Goal: Information Seeking & Learning: Learn about a topic

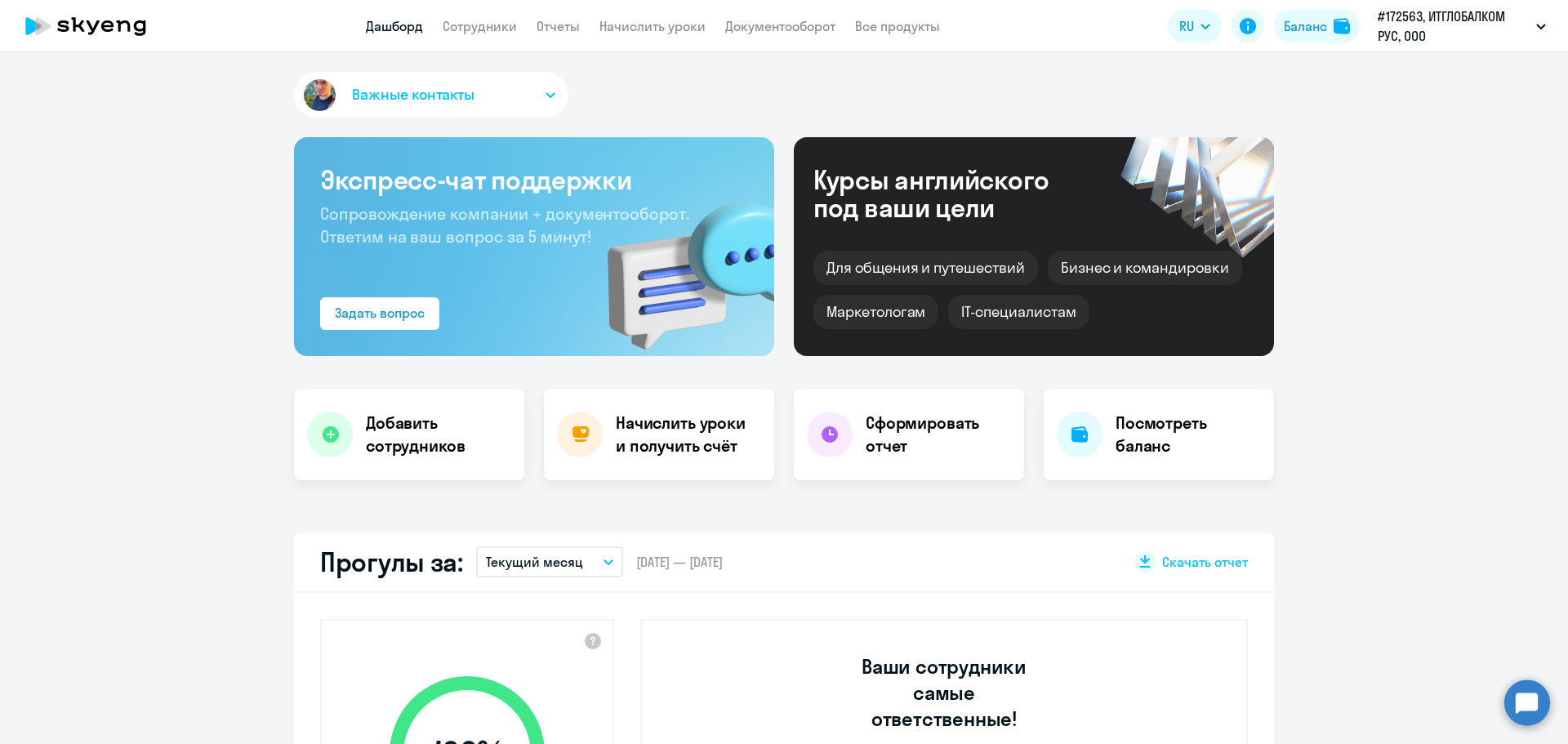
select select "30"
click at [1416, 116] on li "#184316, СИМПЛ 1, ООО" at bounding box center [1448, 116] width 212 height 41
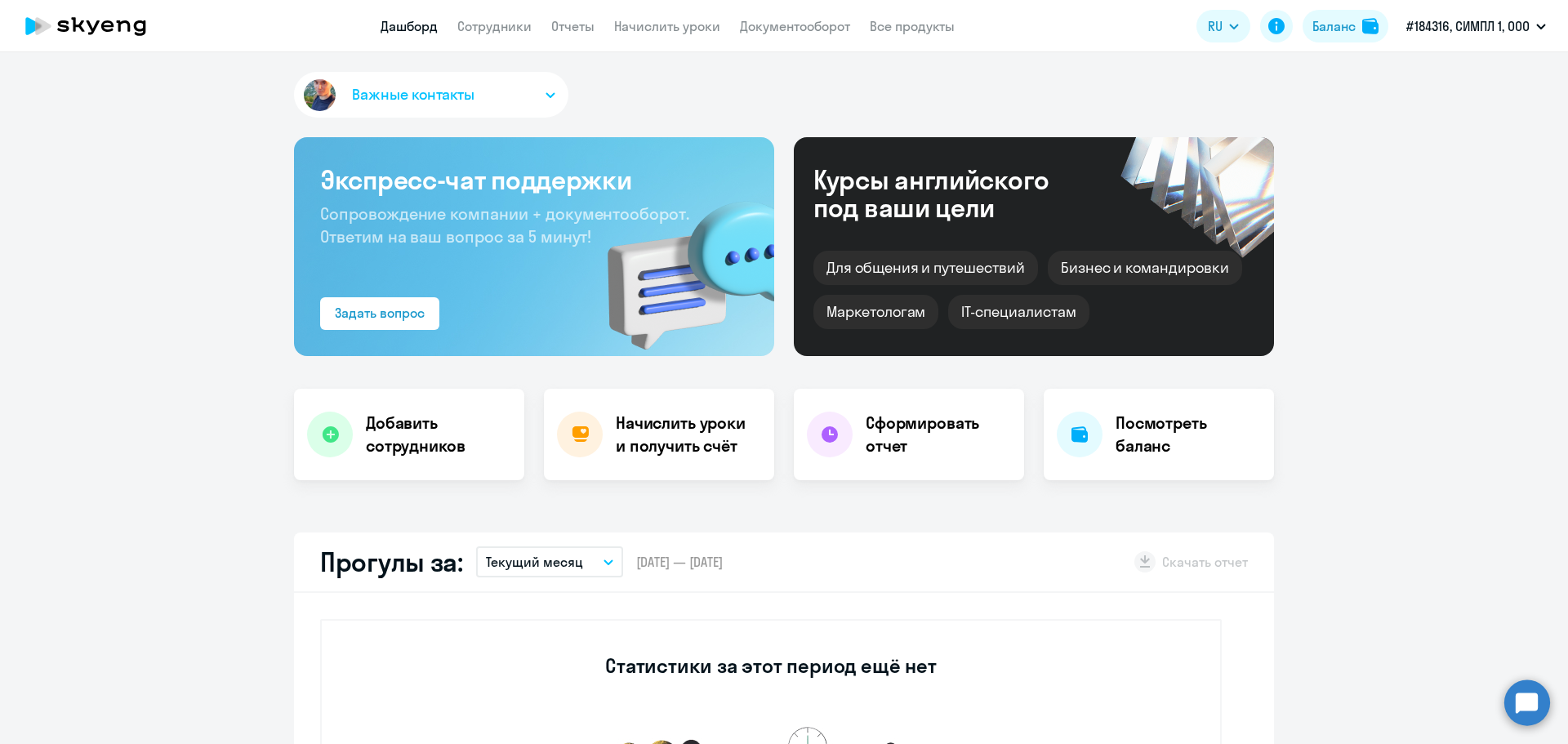
click at [533, 102] on button "Важные контакты" at bounding box center [431, 95] width 274 height 46
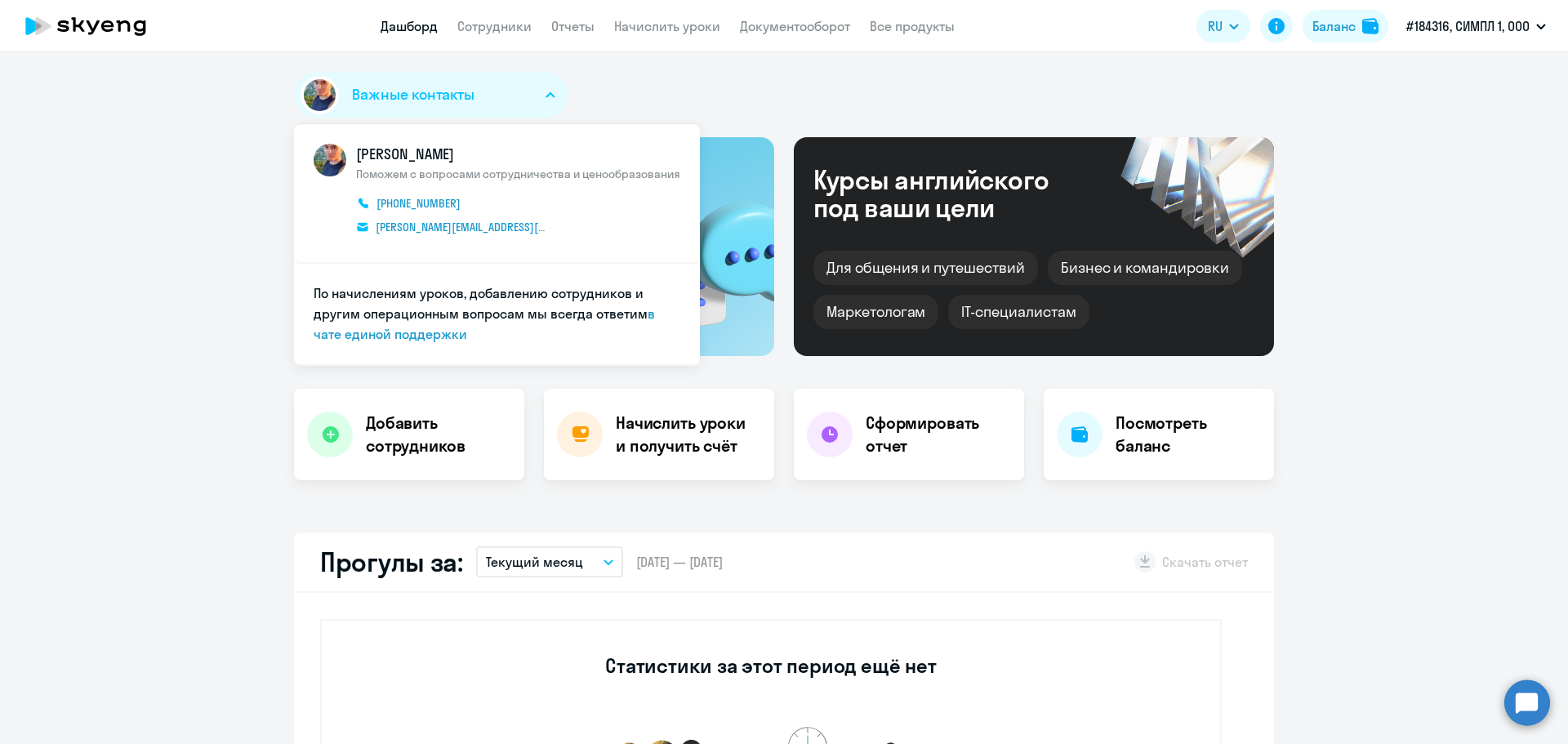
click at [643, 97] on div "Важные контакты [PERSON_NAME] Поможем с вопросами сотрудничества и ценообразова…" at bounding box center [784, 98] width 980 height 52
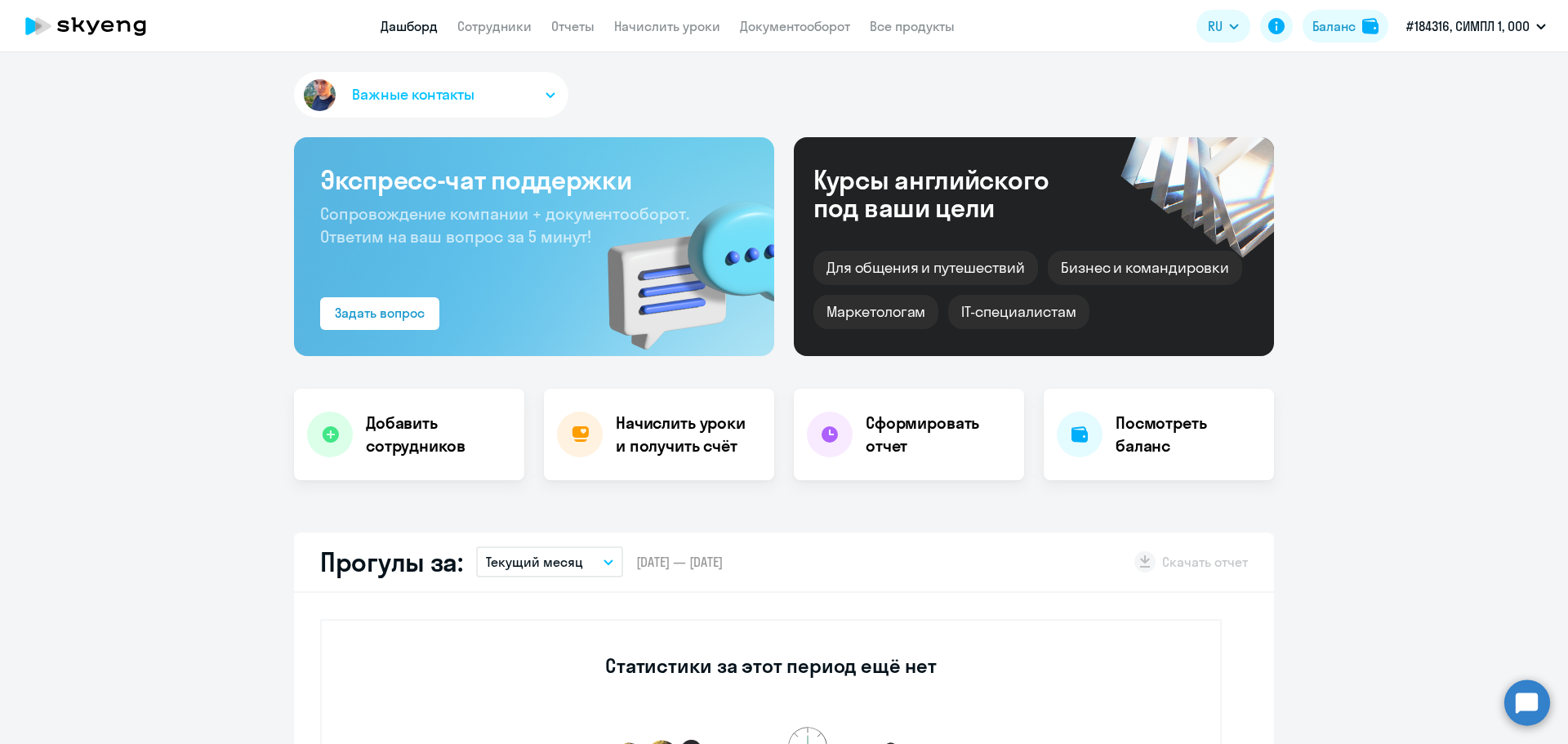
click at [525, 43] on app-header "Дашборд Сотрудники Отчеты Начислить уроки Документооборот Все продукты Дашборд …" at bounding box center [784, 26] width 1568 height 52
click at [519, 36] on app-header "Дашборд Сотрудники Отчеты Начислить уроки Документооборот Все продукты Дашборд …" at bounding box center [784, 26] width 1568 height 52
click at [513, 30] on link "Сотрудники" at bounding box center [494, 26] width 75 height 16
select select "30"
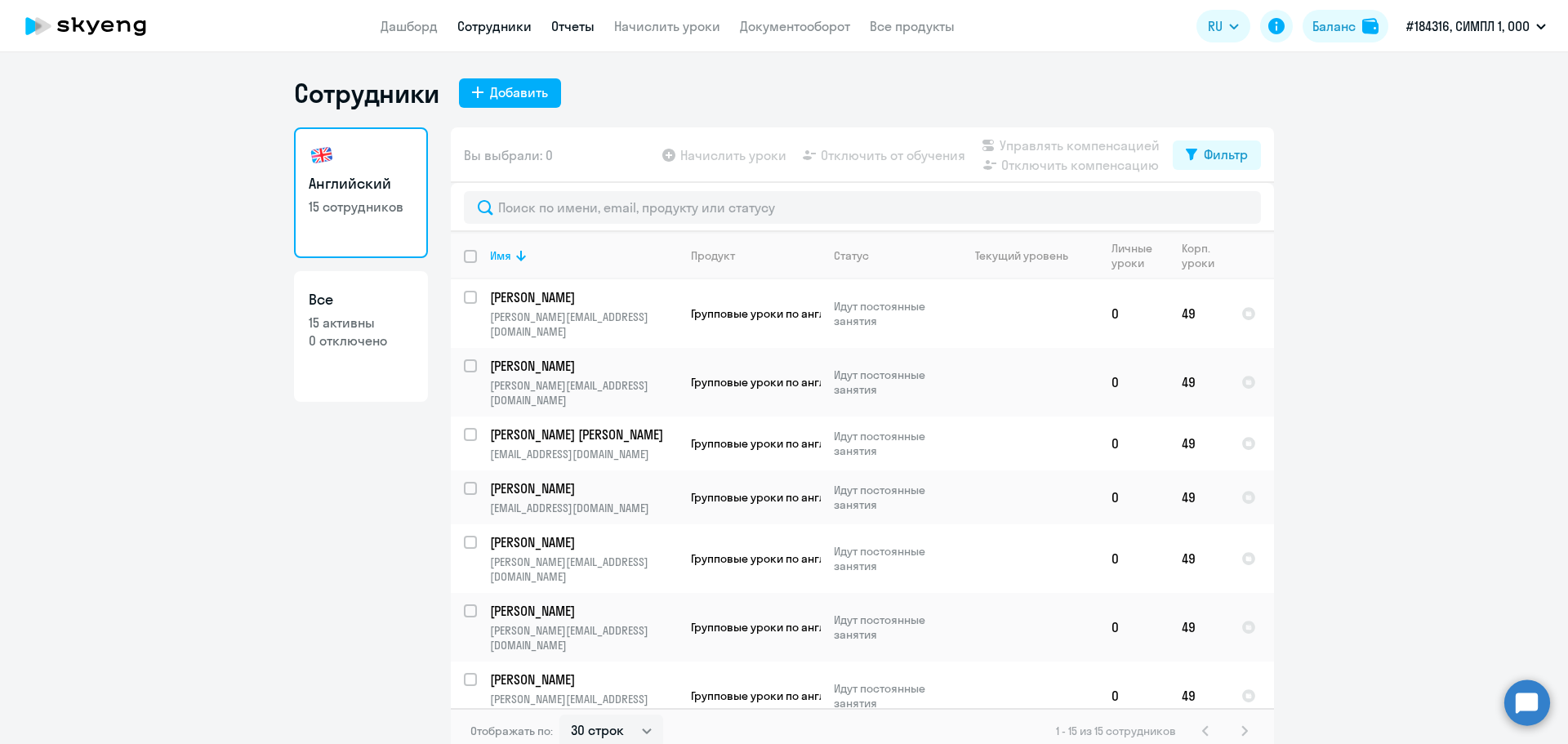
click at [583, 26] on link "Отчеты" at bounding box center [573, 26] width 43 height 16
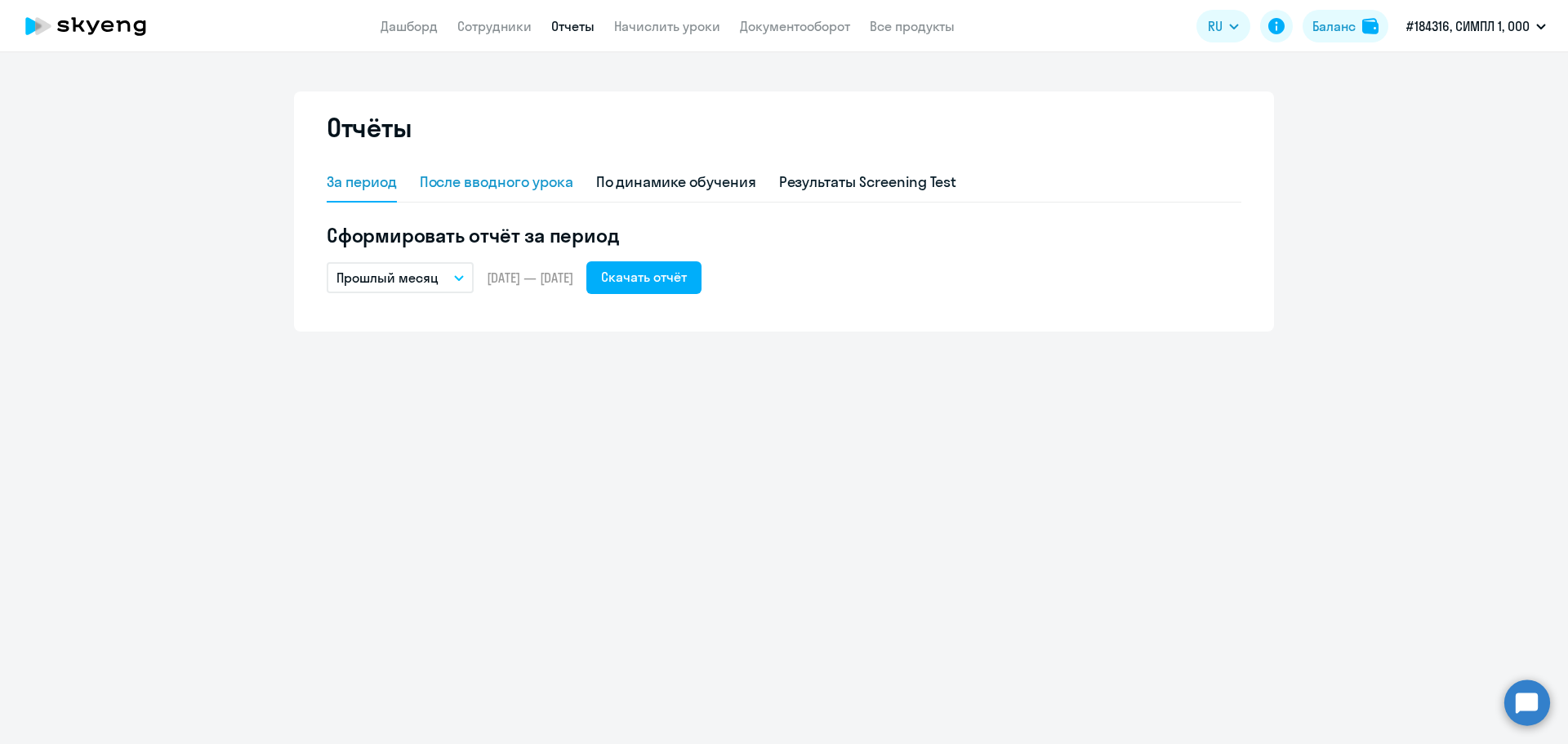
click at [548, 199] on div "После вводного урока" at bounding box center [496, 183] width 153 height 39
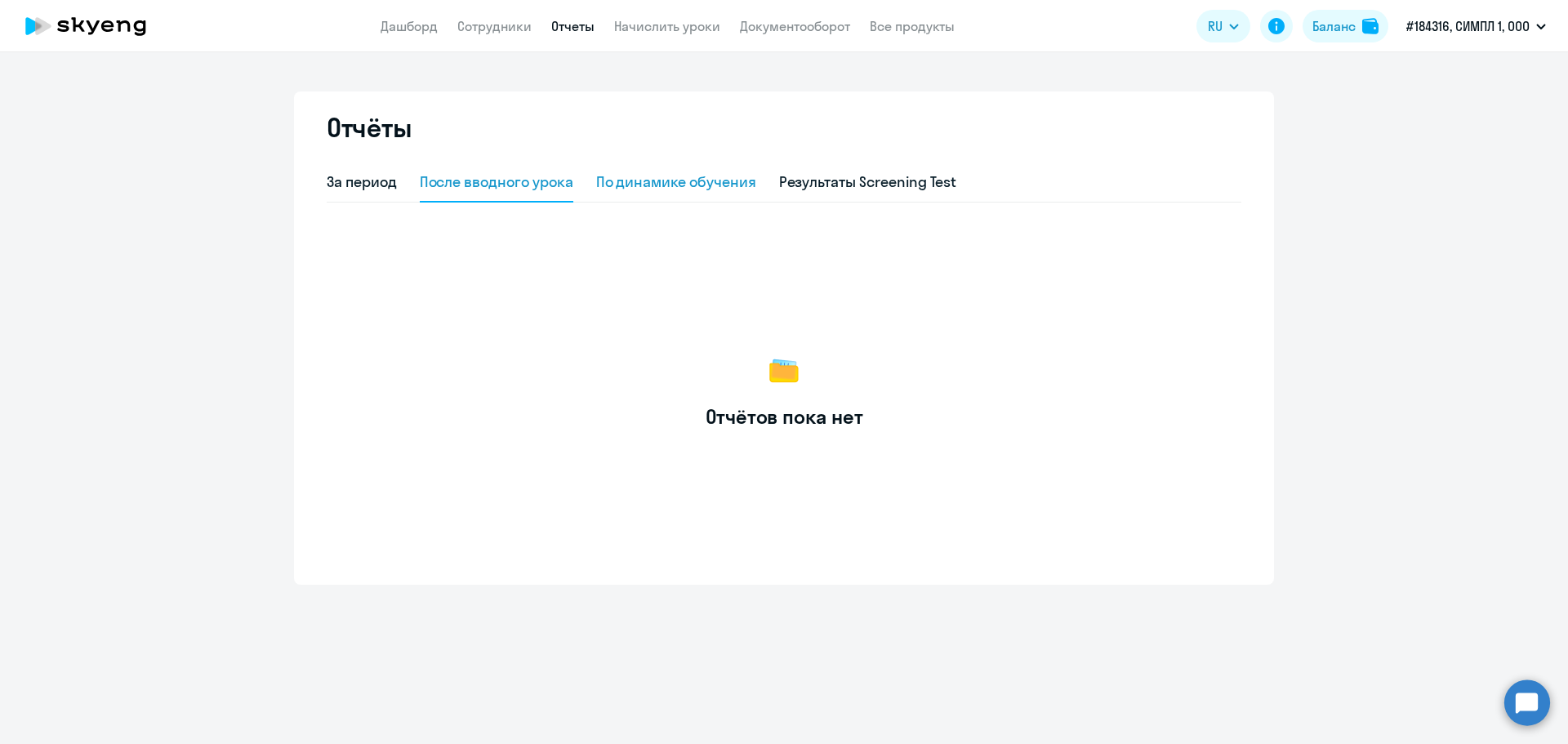
click at [620, 189] on div "По динамике обучения" at bounding box center [675, 182] width 160 height 21
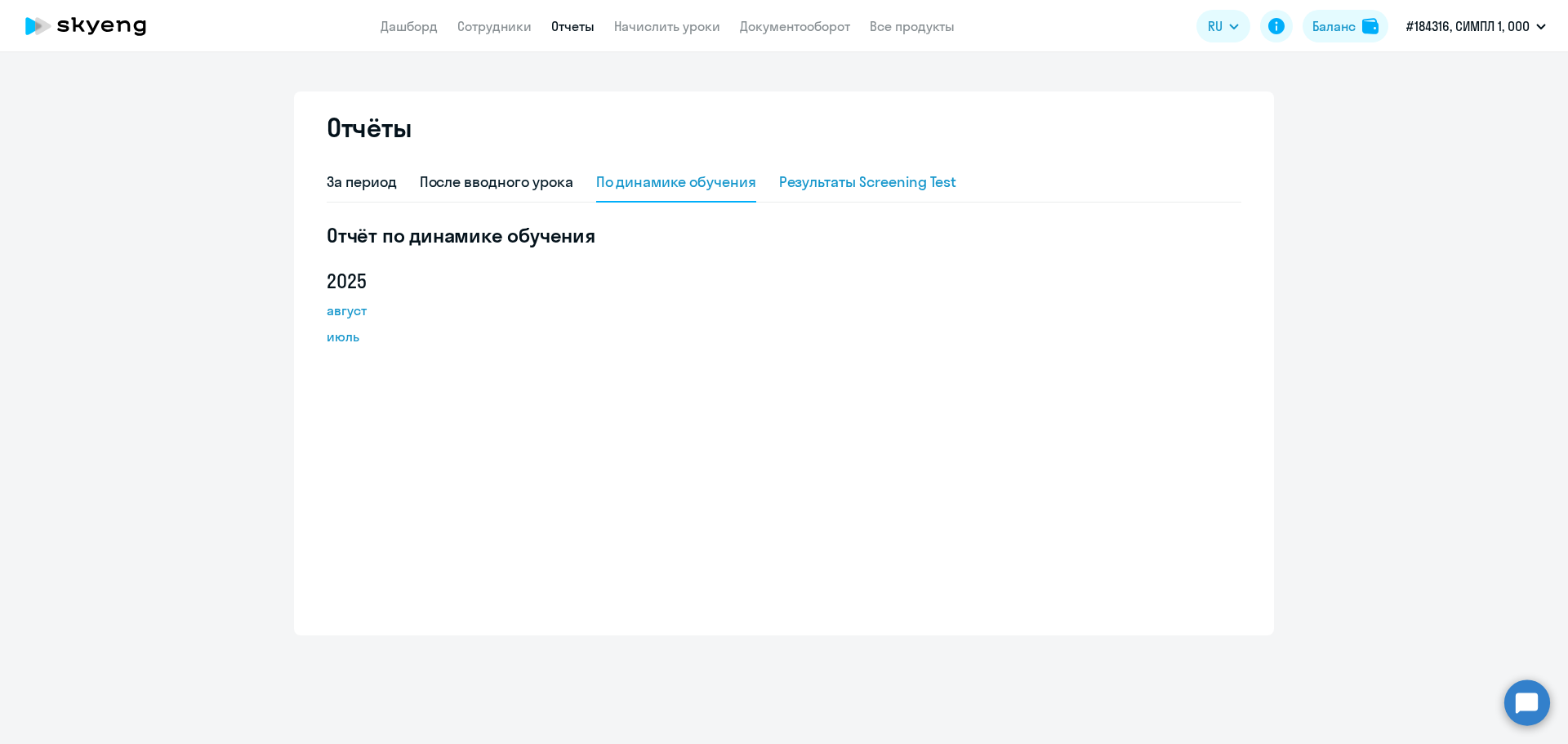
click at [833, 187] on div "Результаты Screening Test" at bounding box center [867, 182] width 178 height 21
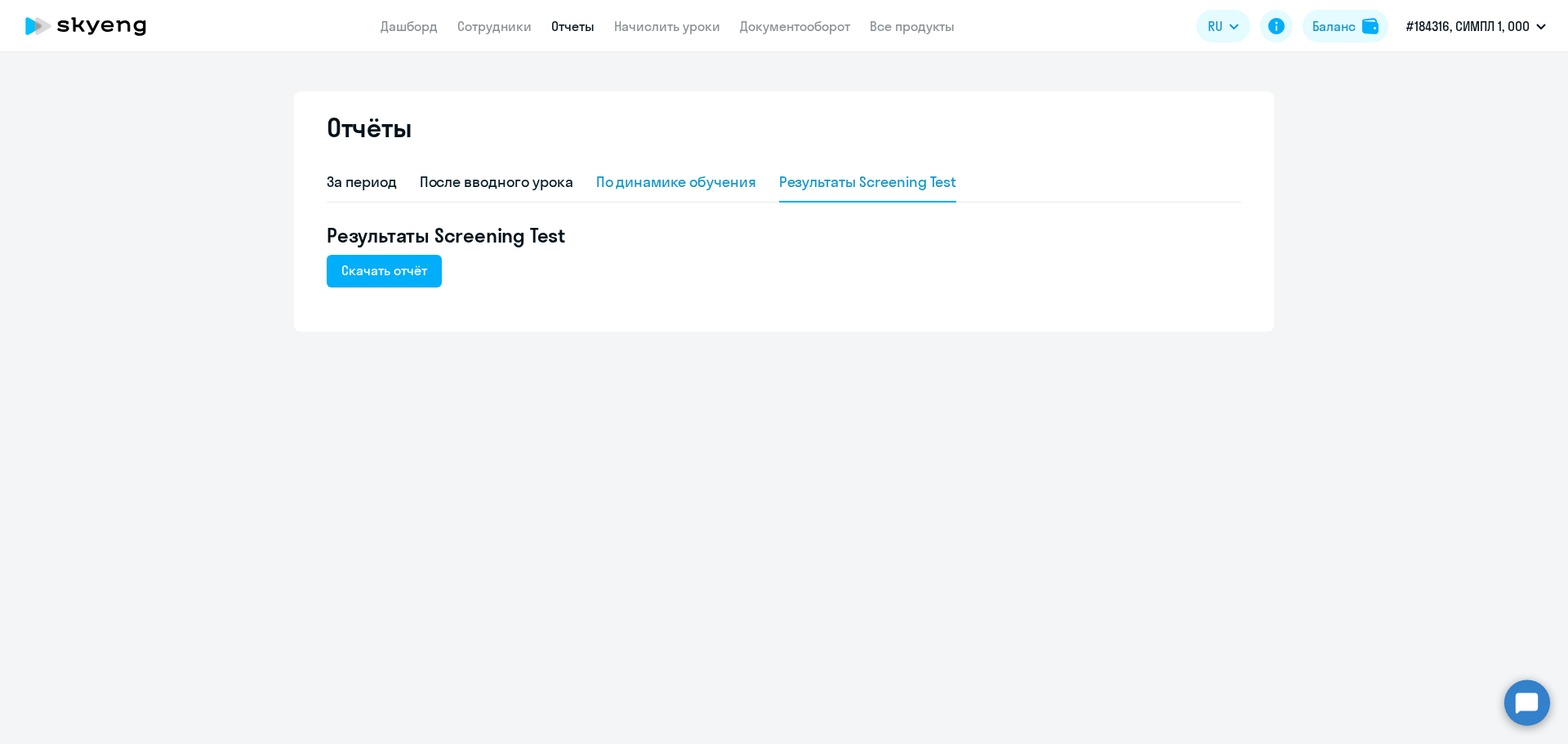
click at [714, 187] on div "По динамике обучения" at bounding box center [675, 182] width 160 height 21
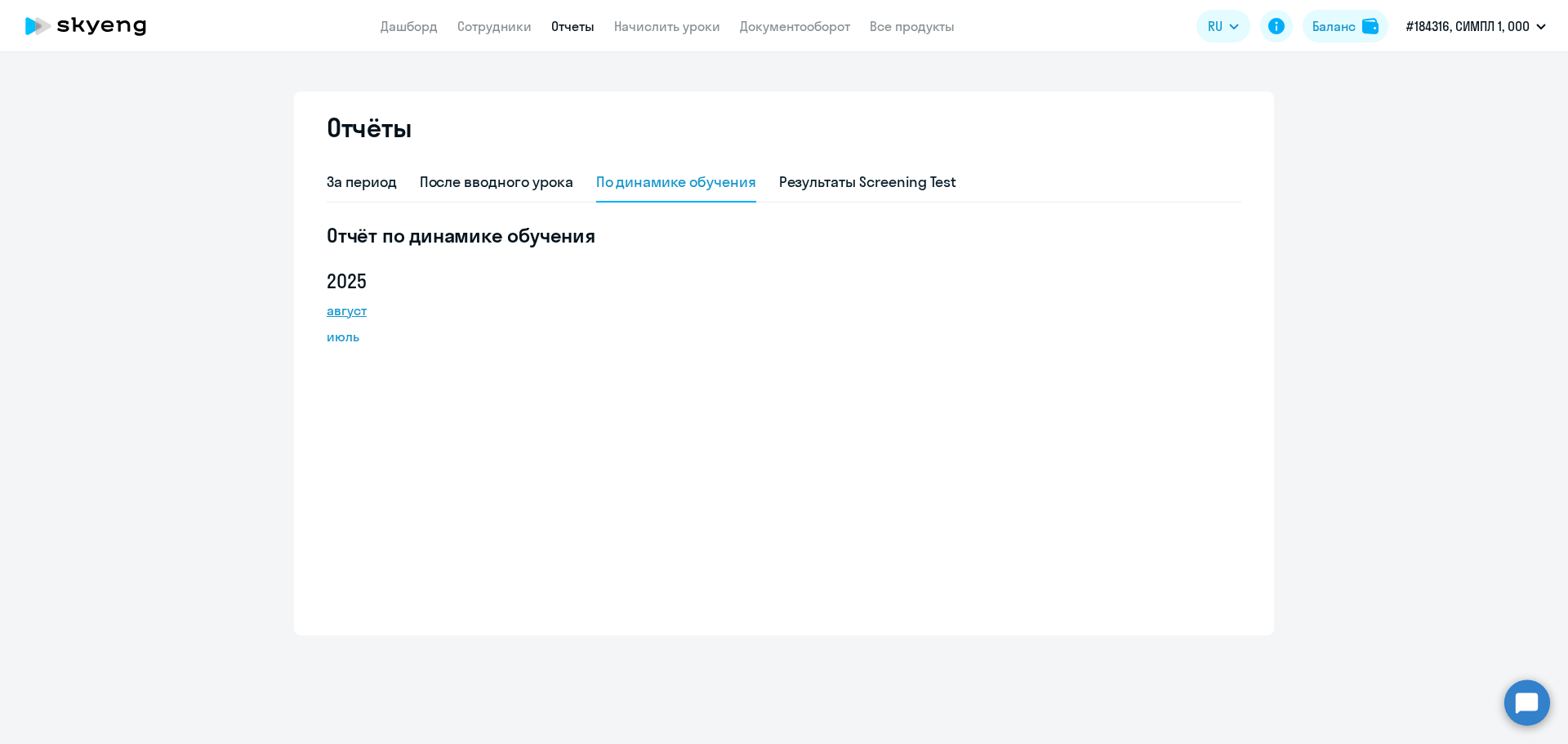
click at [356, 307] on link "август" at bounding box center [400, 310] width 147 height 20
click at [368, 184] on div "За период" at bounding box center [362, 182] width 71 height 21
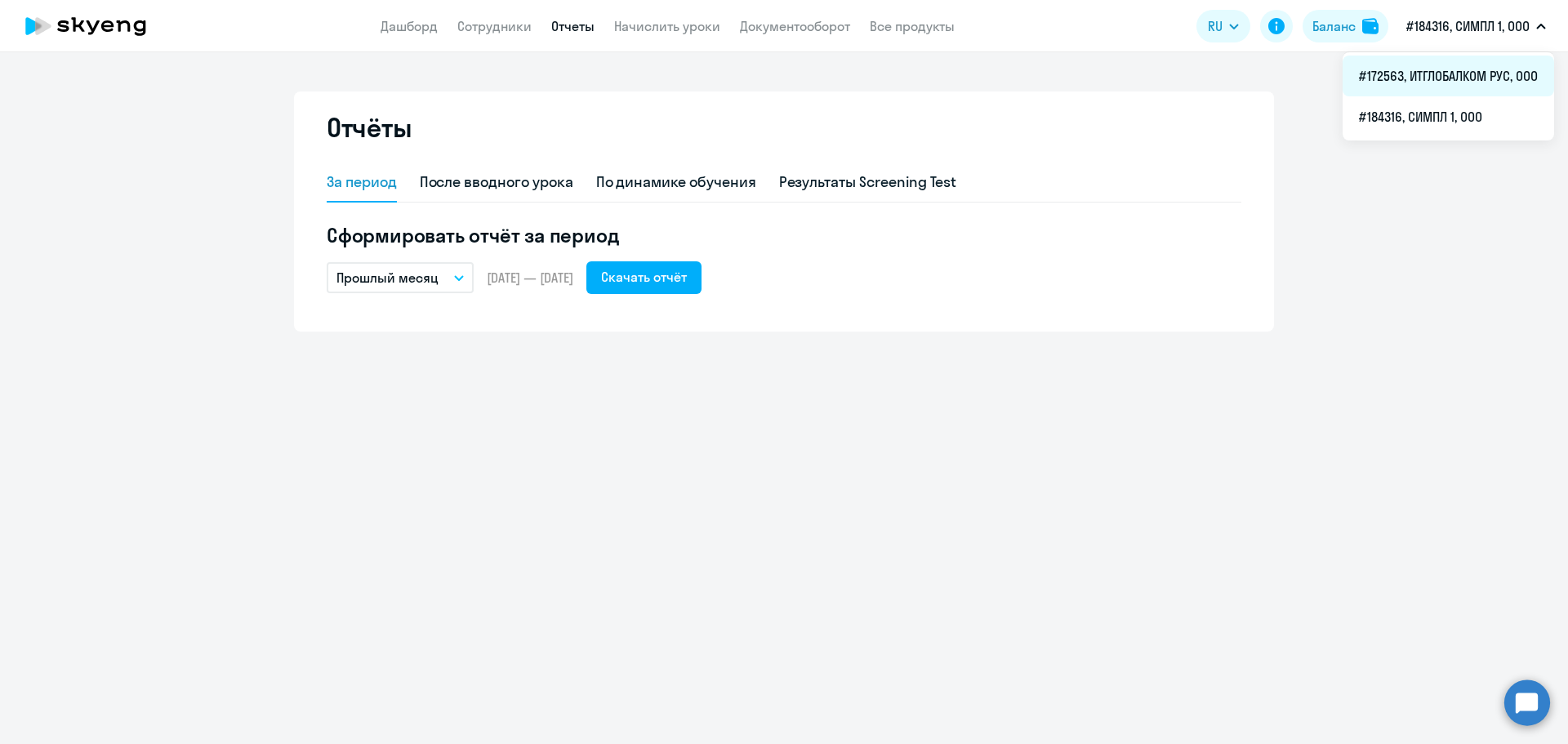
click at [1478, 79] on li "#172563, ИТГЛОБАЛКОМ РУС, ООО" at bounding box center [1448, 76] width 212 height 41
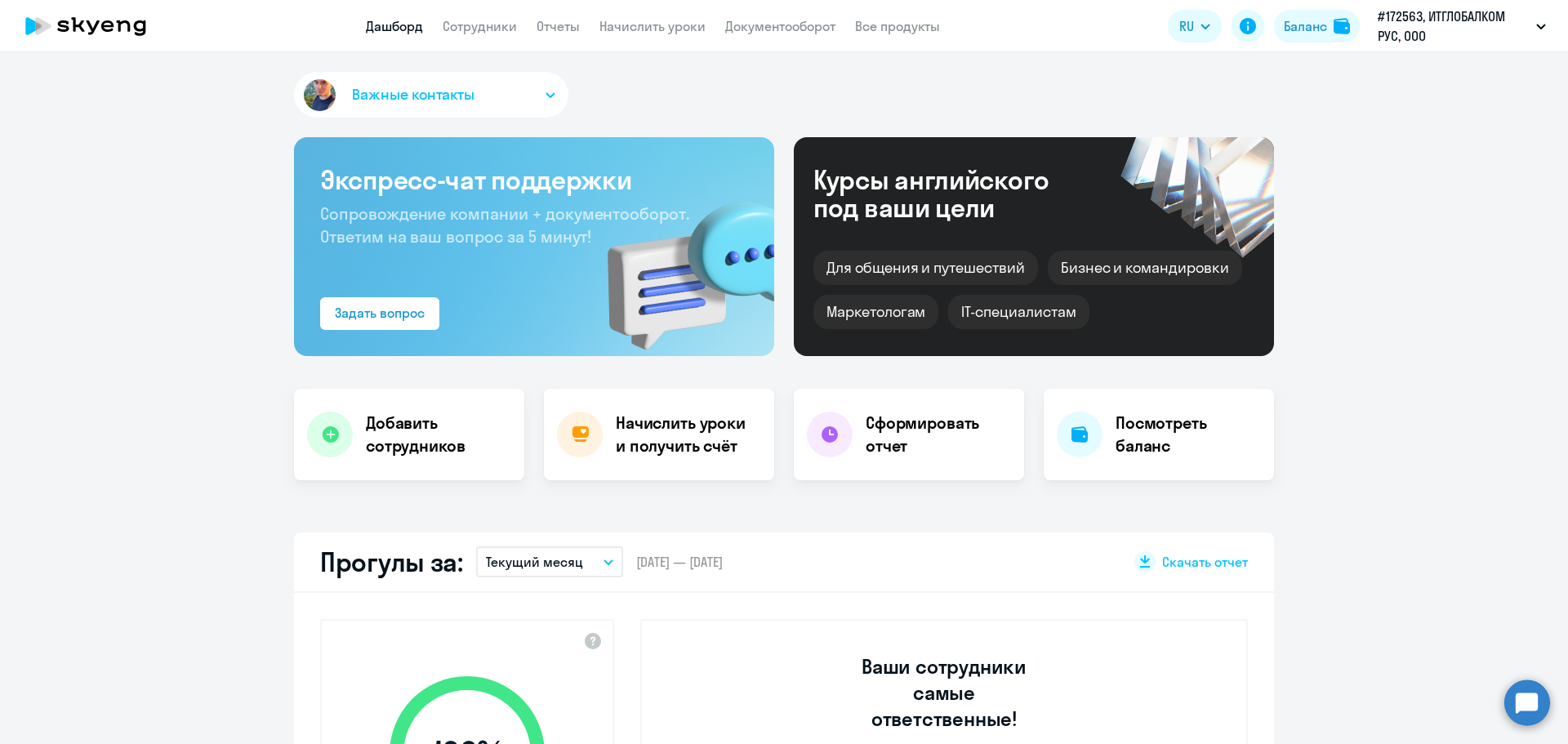
select select "30"
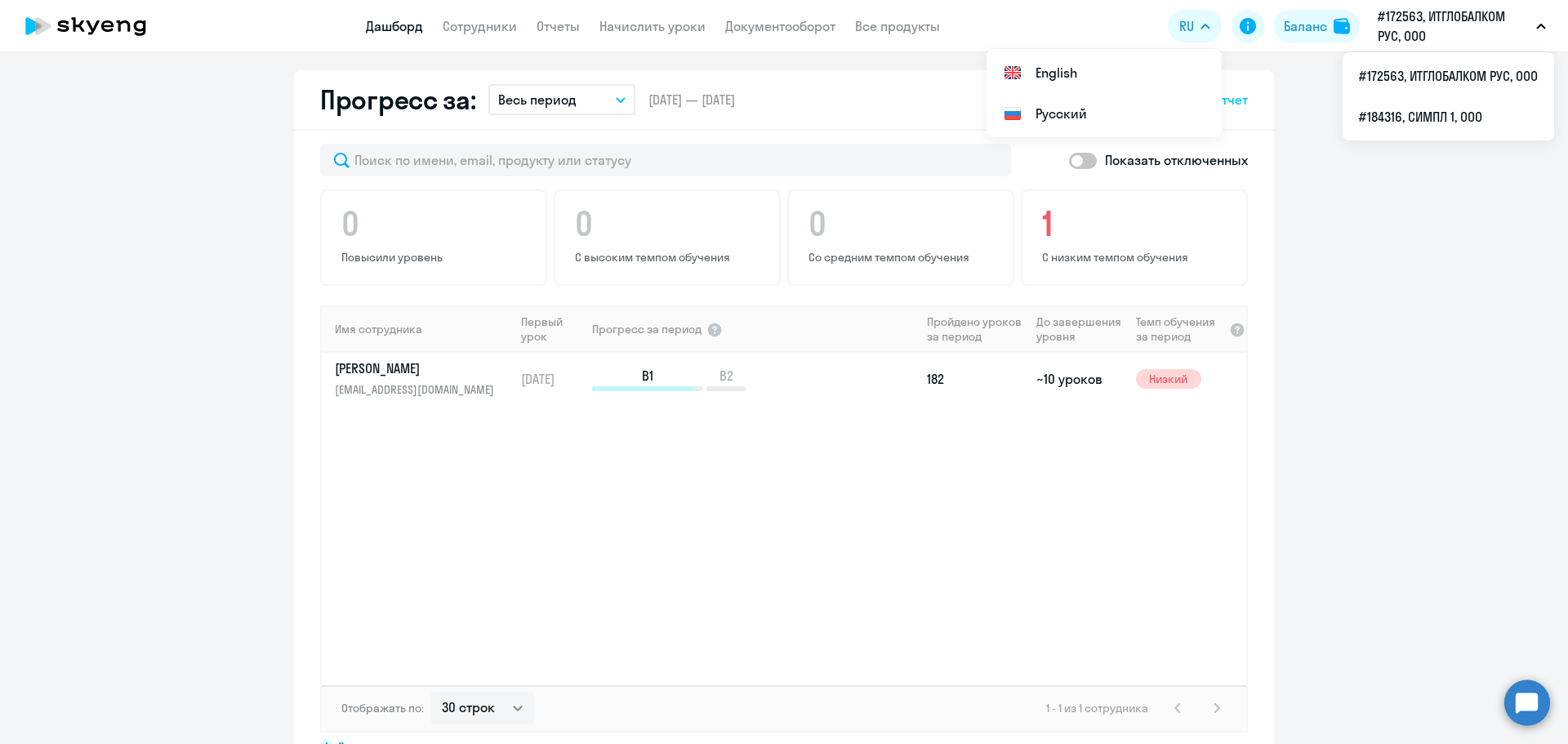
scroll to position [979, 0]
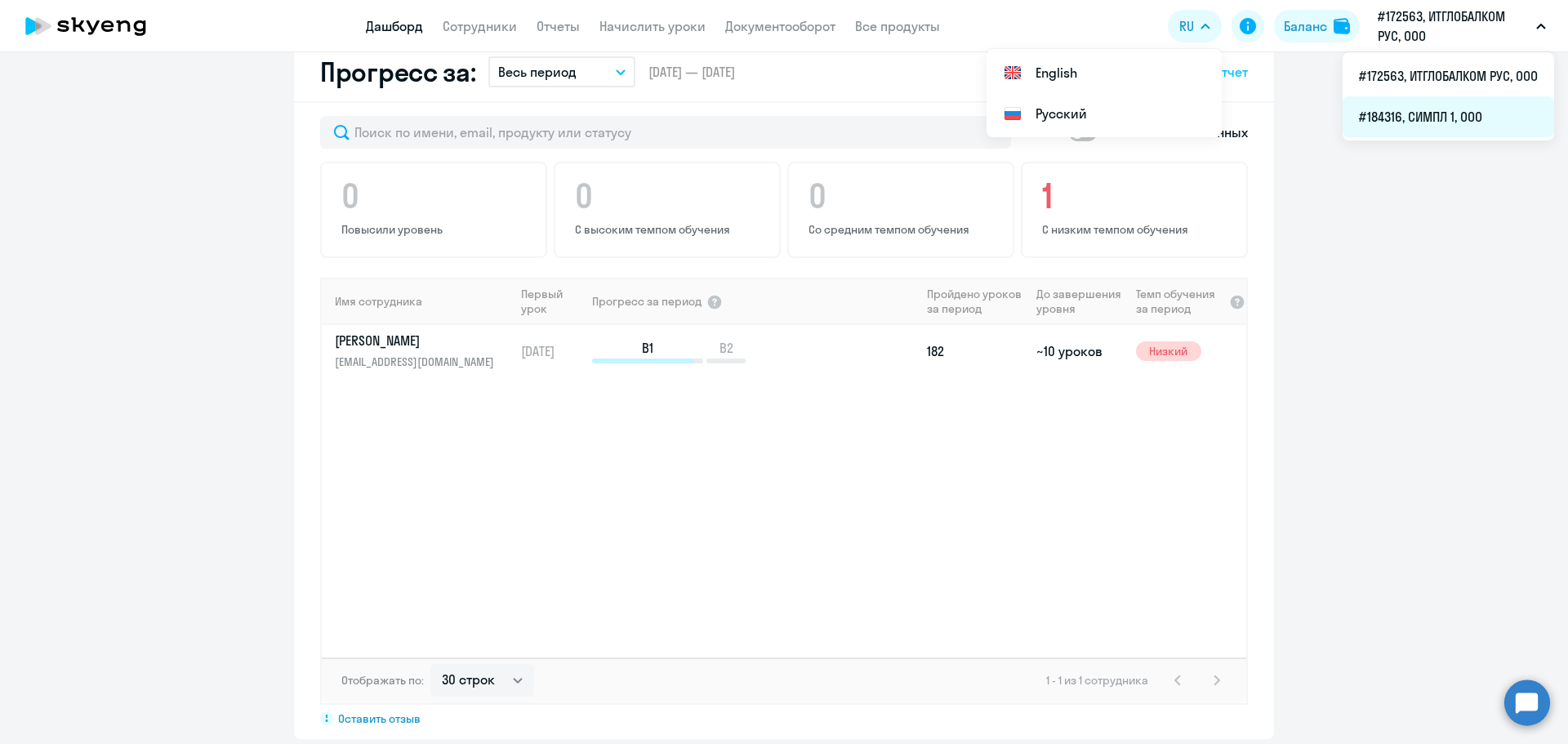
click at [1399, 118] on li "#184316, СИМПЛ 1, ООО" at bounding box center [1448, 116] width 212 height 41
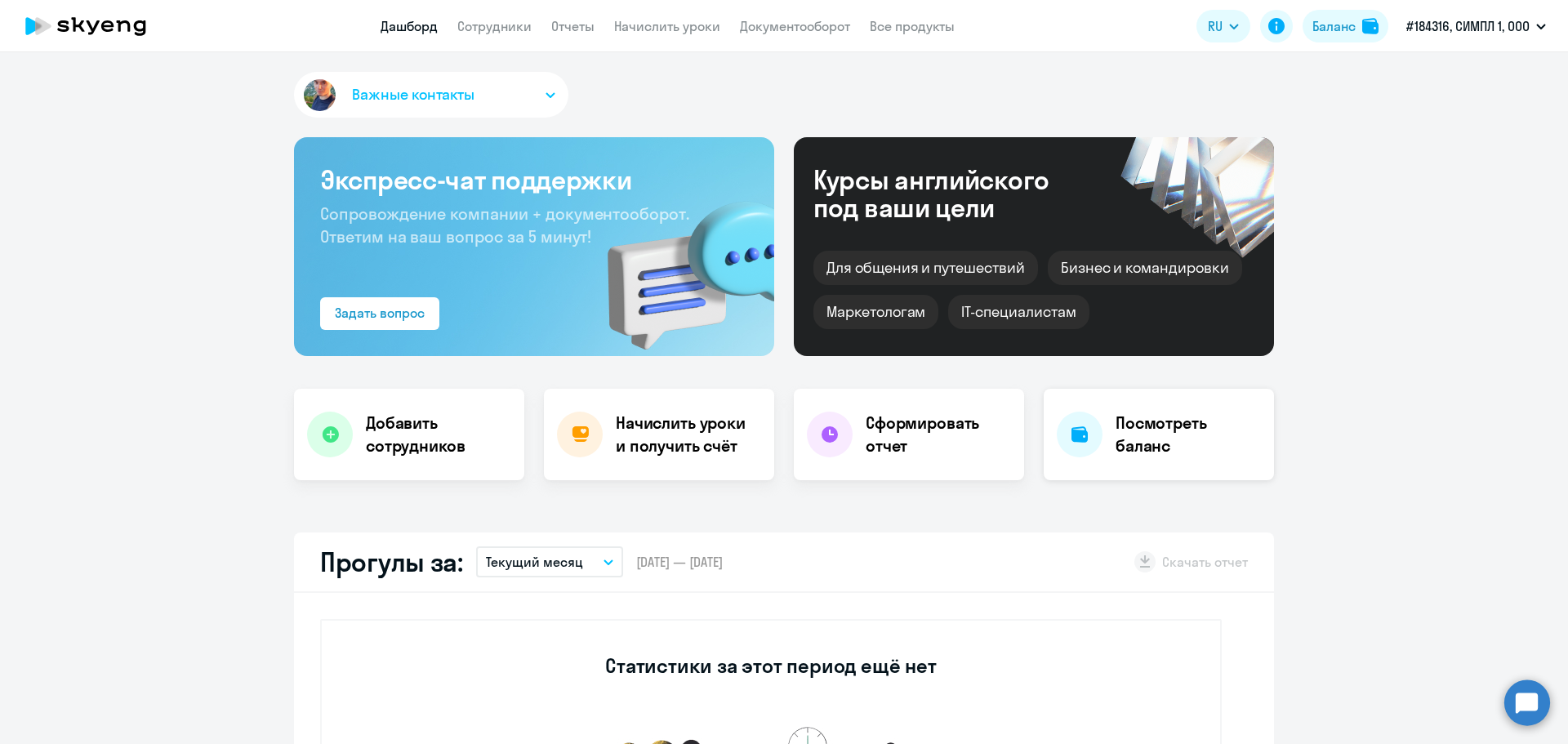
click at [1114, 463] on div "Посмотреть баланс" at bounding box center [1159, 434] width 231 height 91
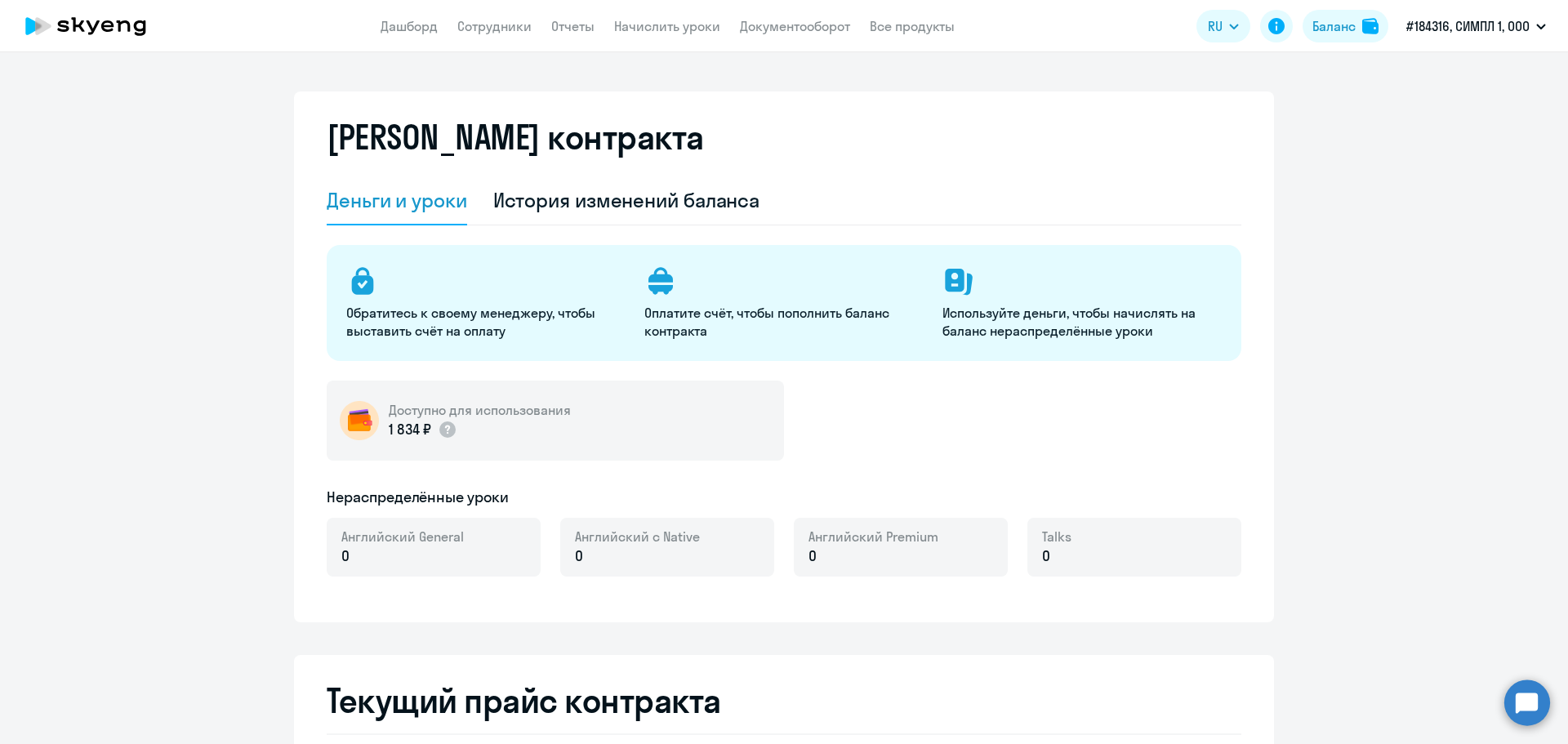
select select "english_adult_not_native_speaker"
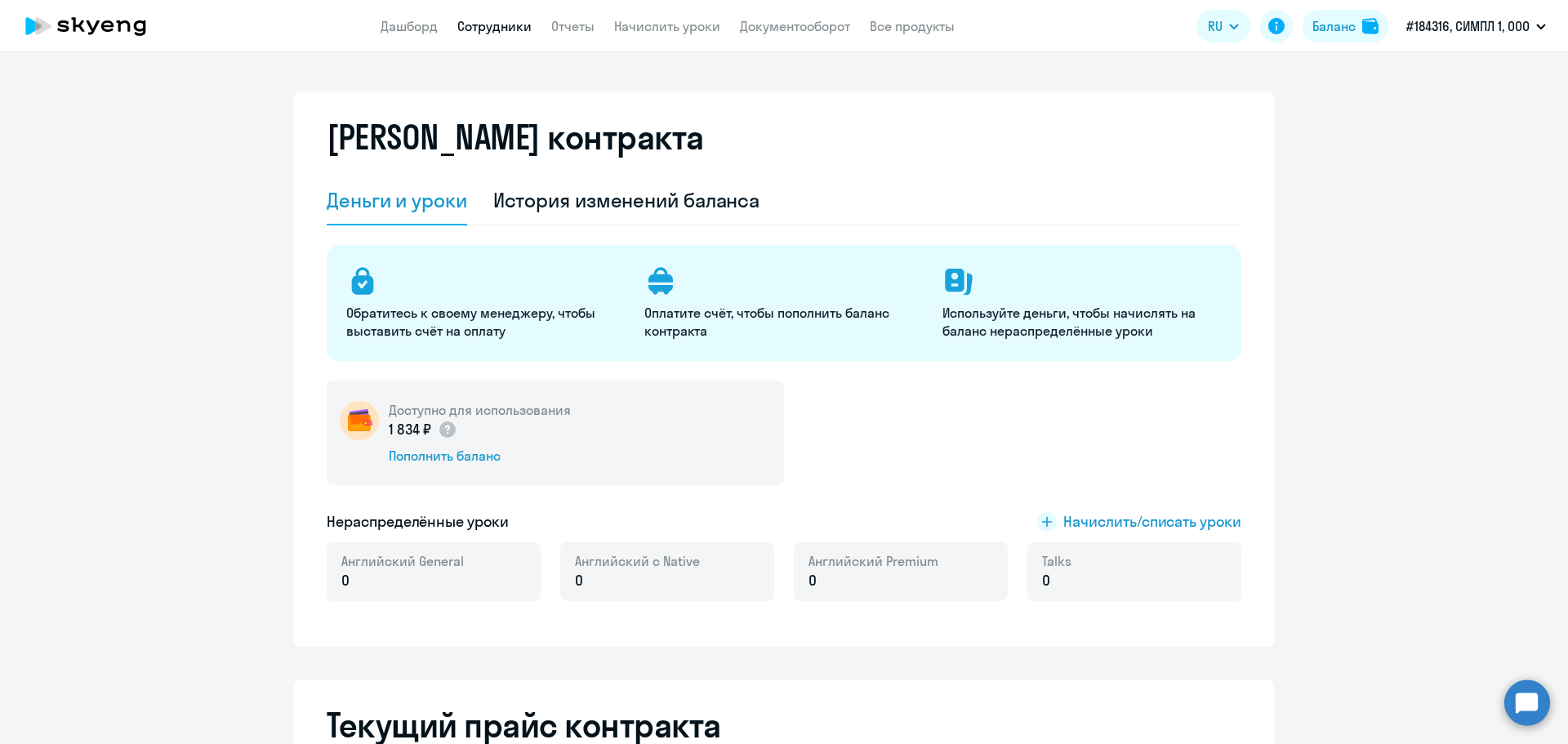
click at [508, 30] on link "Сотрудники" at bounding box center [494, 26] width 75 height 16
select select "30"
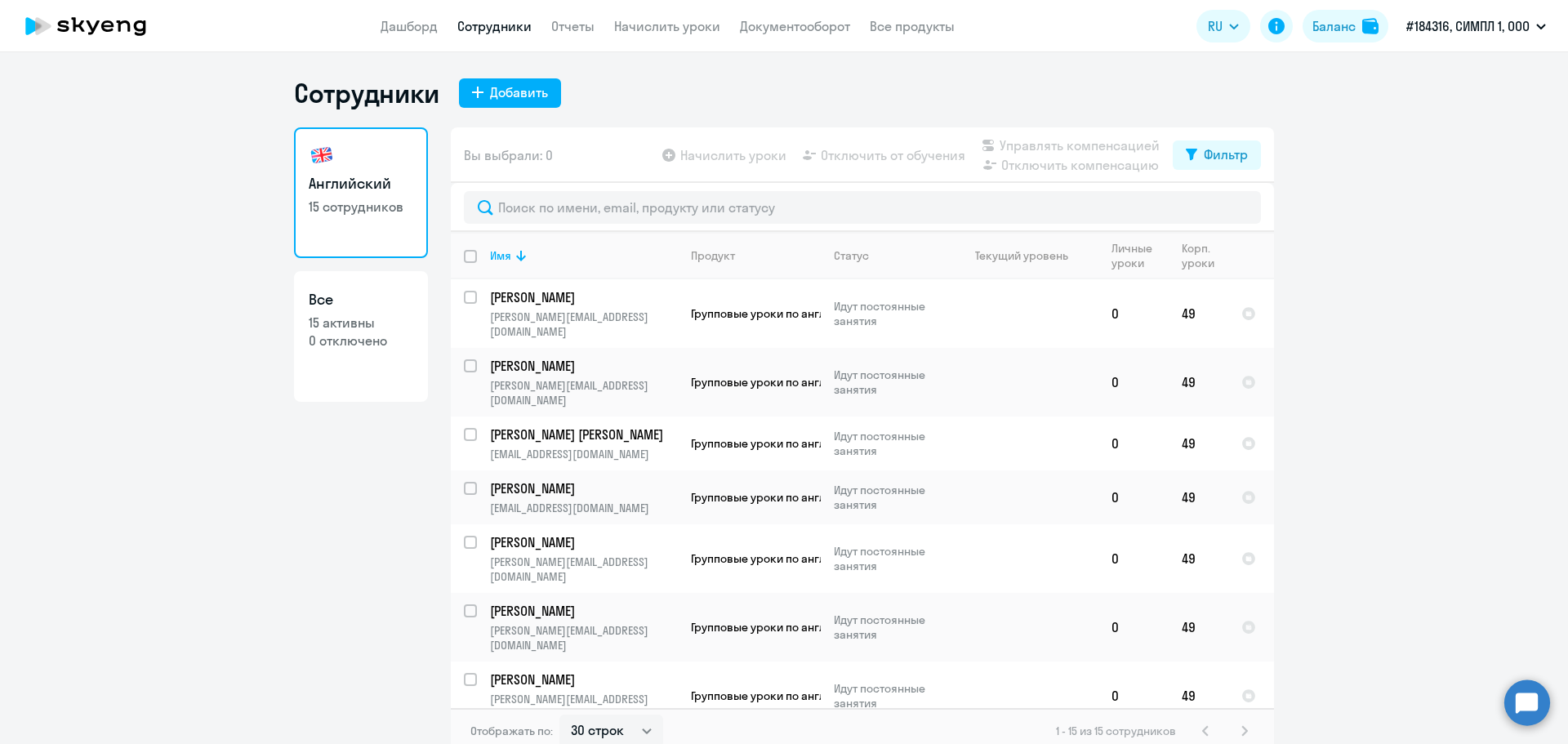
click at [386, 324] on p "15 активны" at bounding box center [360, 322] width 104 height 18
select select "30"
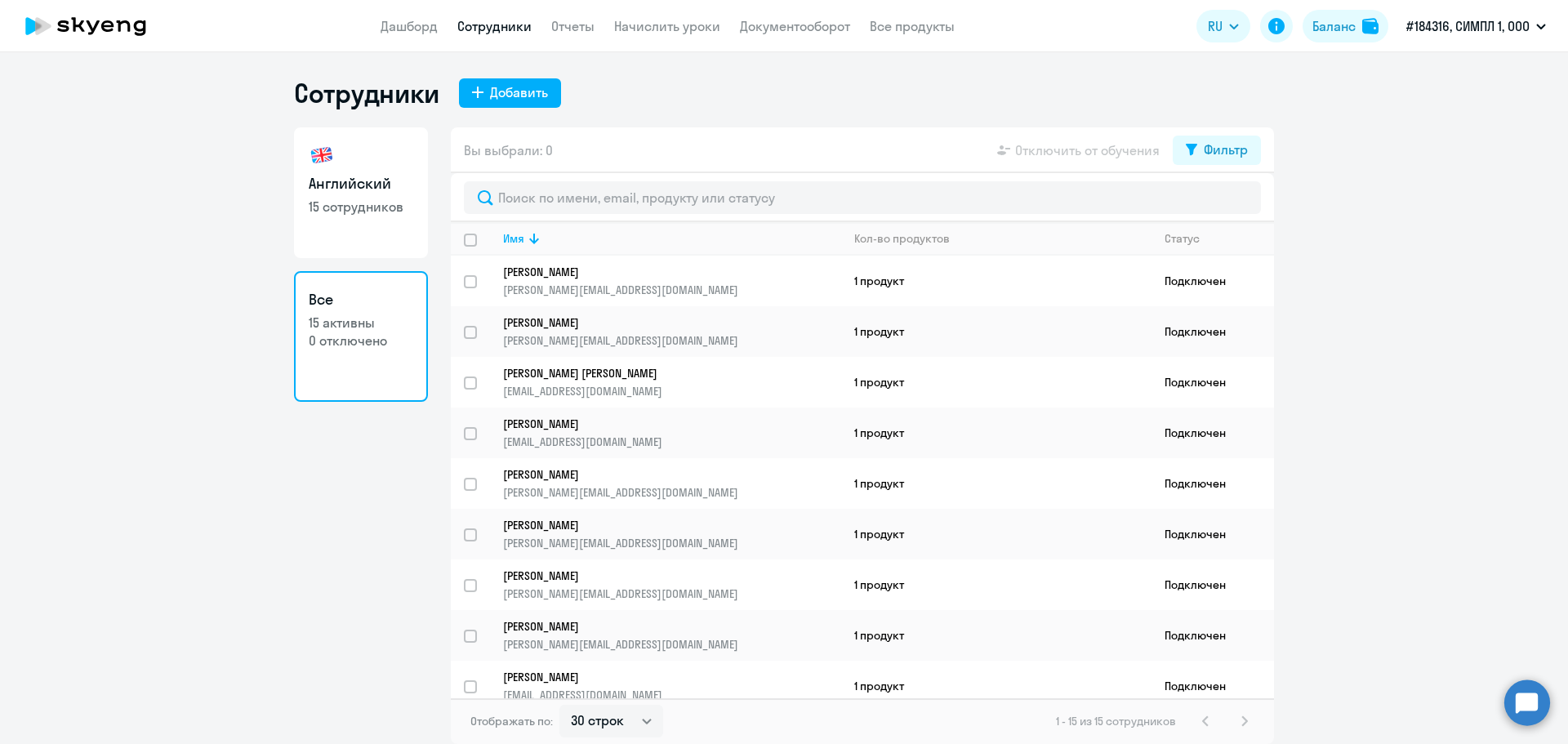
click at [370, 219] on link "Английский 15 сотрудников" at bounding box center [360, 192] width 134 height 130
select select "30"
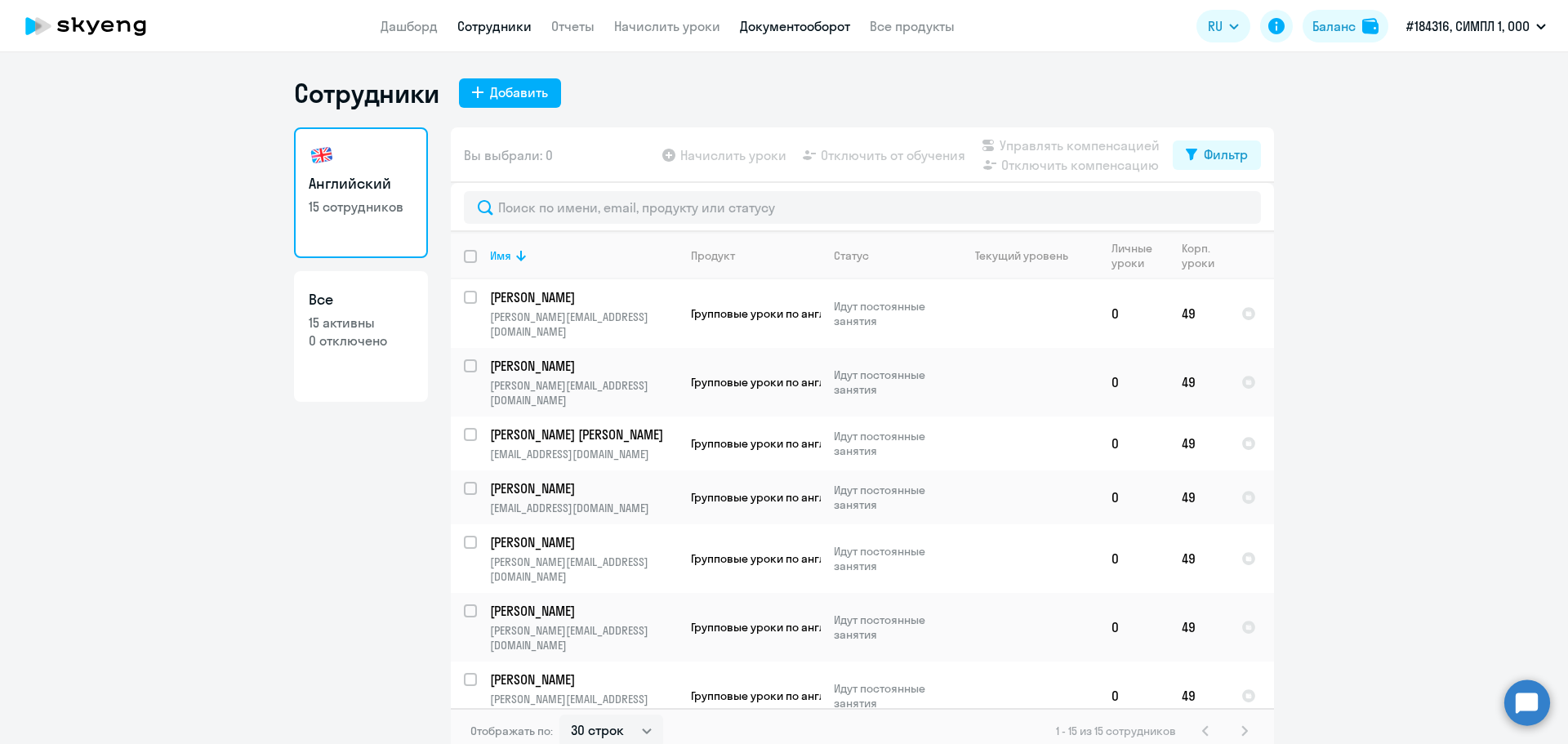
click at [793, 30] on link "Документооборот" at bounding box center [795, 26] width 110 height 16
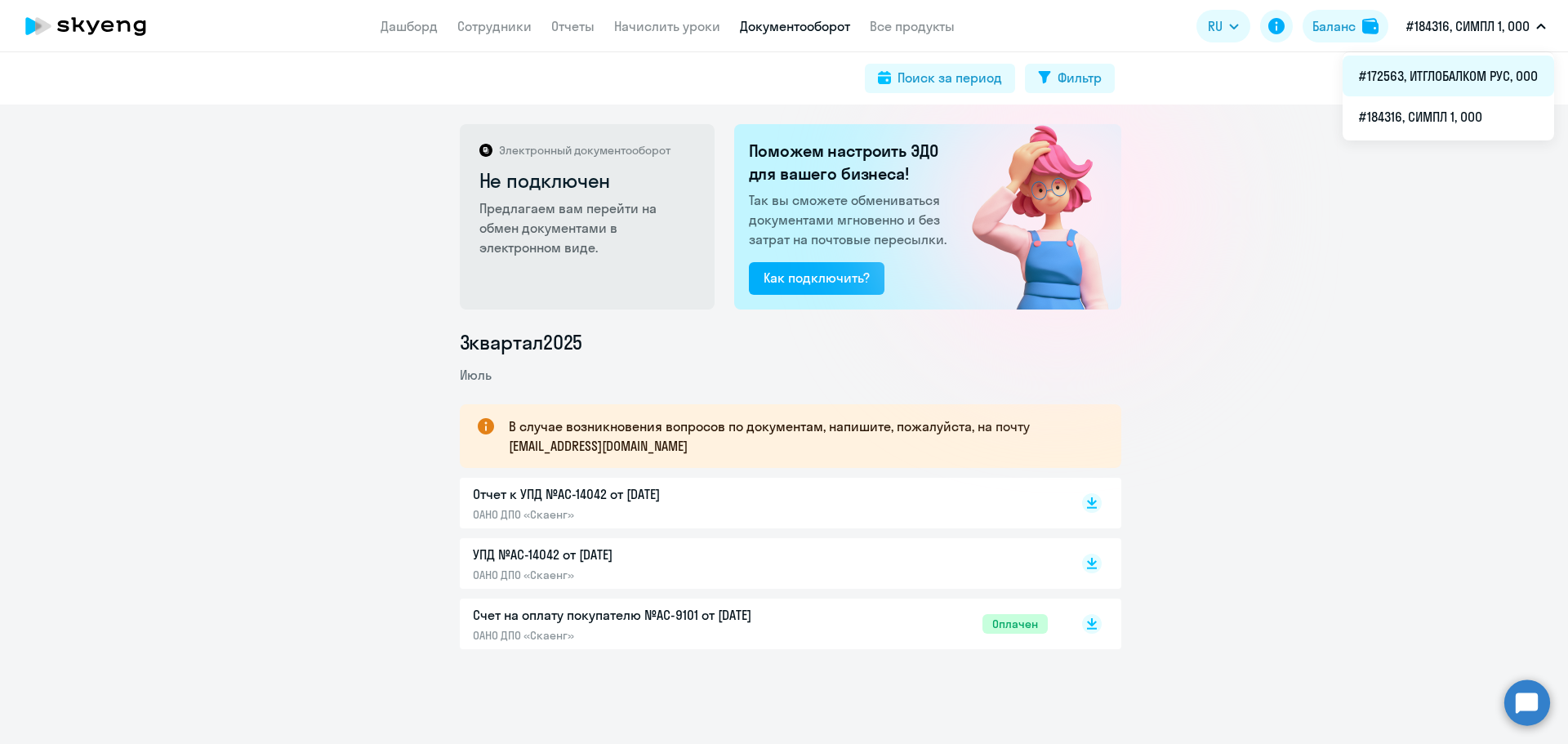
click at [1429, 82] on li "#172563, ИТГЛОБАЛКОМ РУС, ООО" at bounding box center [1448, 76] width 212 height 41
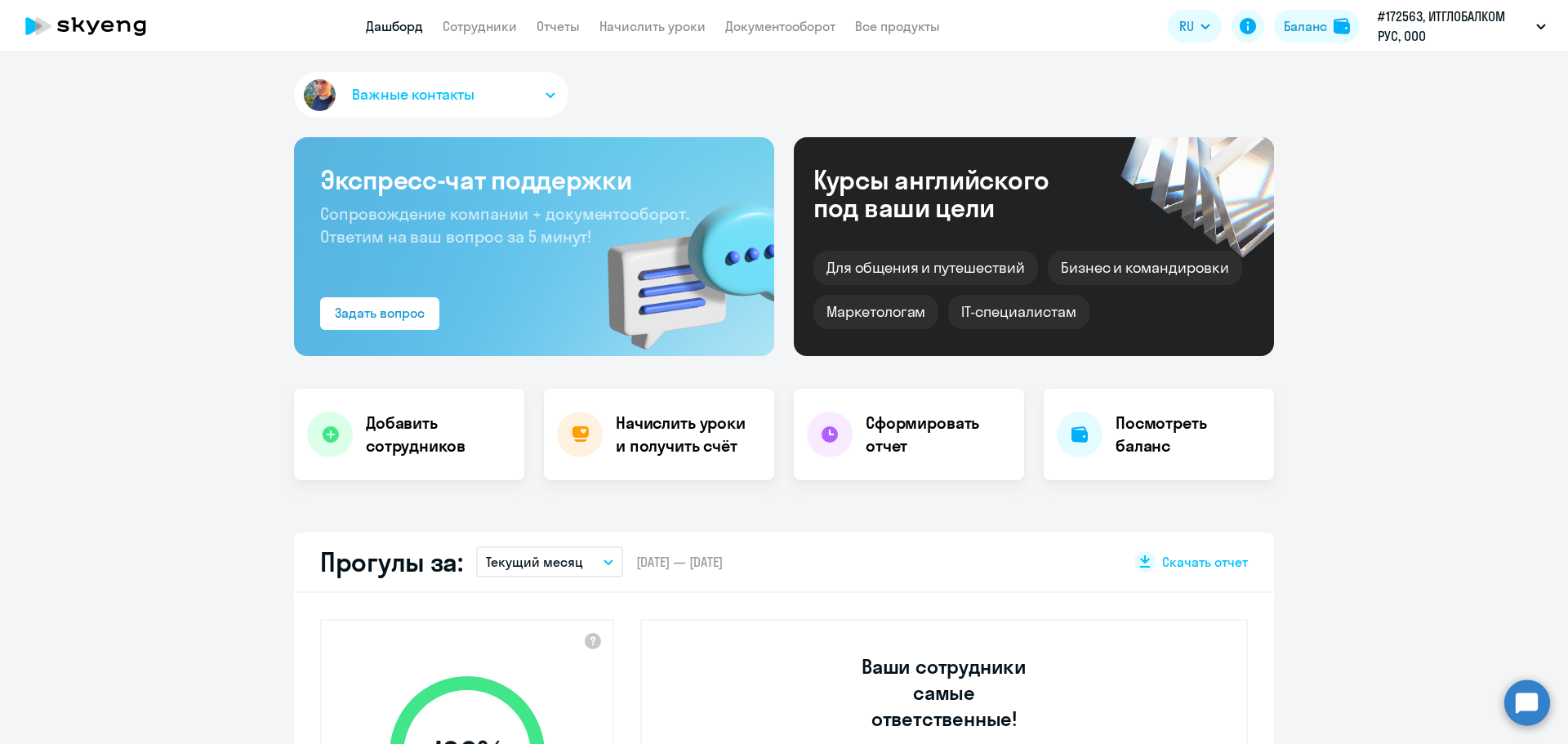
select select "30"
click at [498, 30] on link "Сотрудники" at bounding box center [479, 26] width 75 height 16
select select "30"
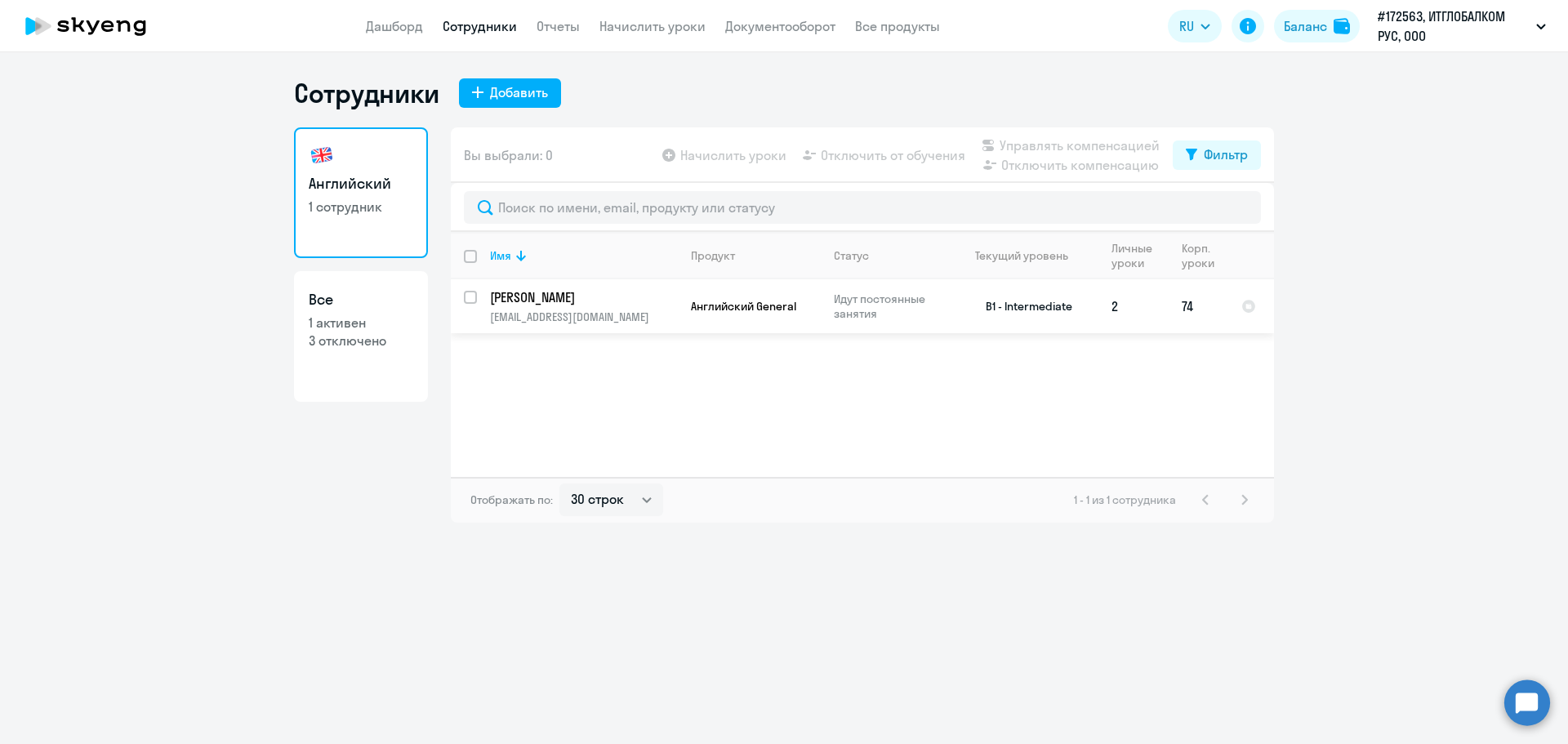
click at [587, 299] on p "[PERSON_NAME]" at bounding box center [582, 297] width 185 height 18
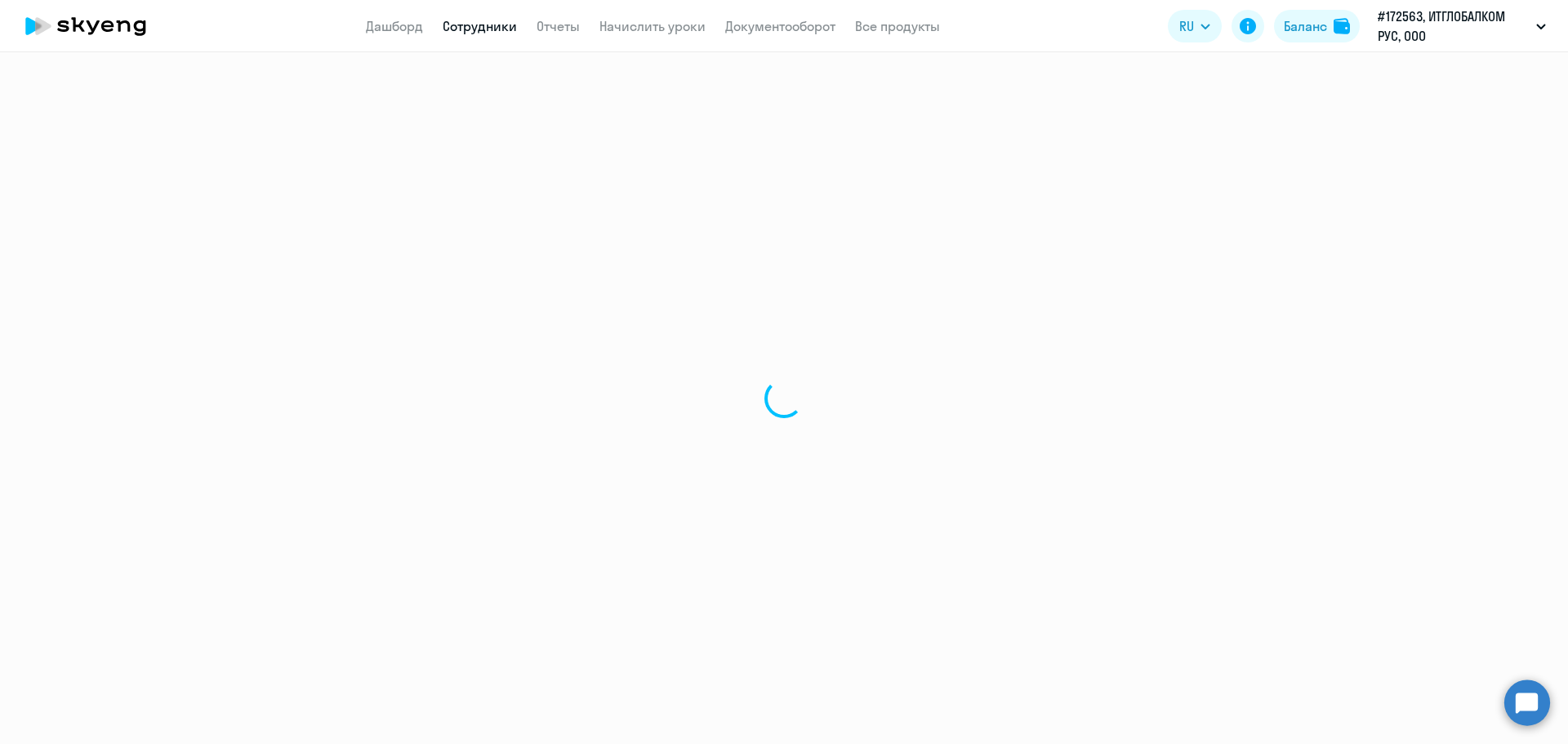
select select "english"
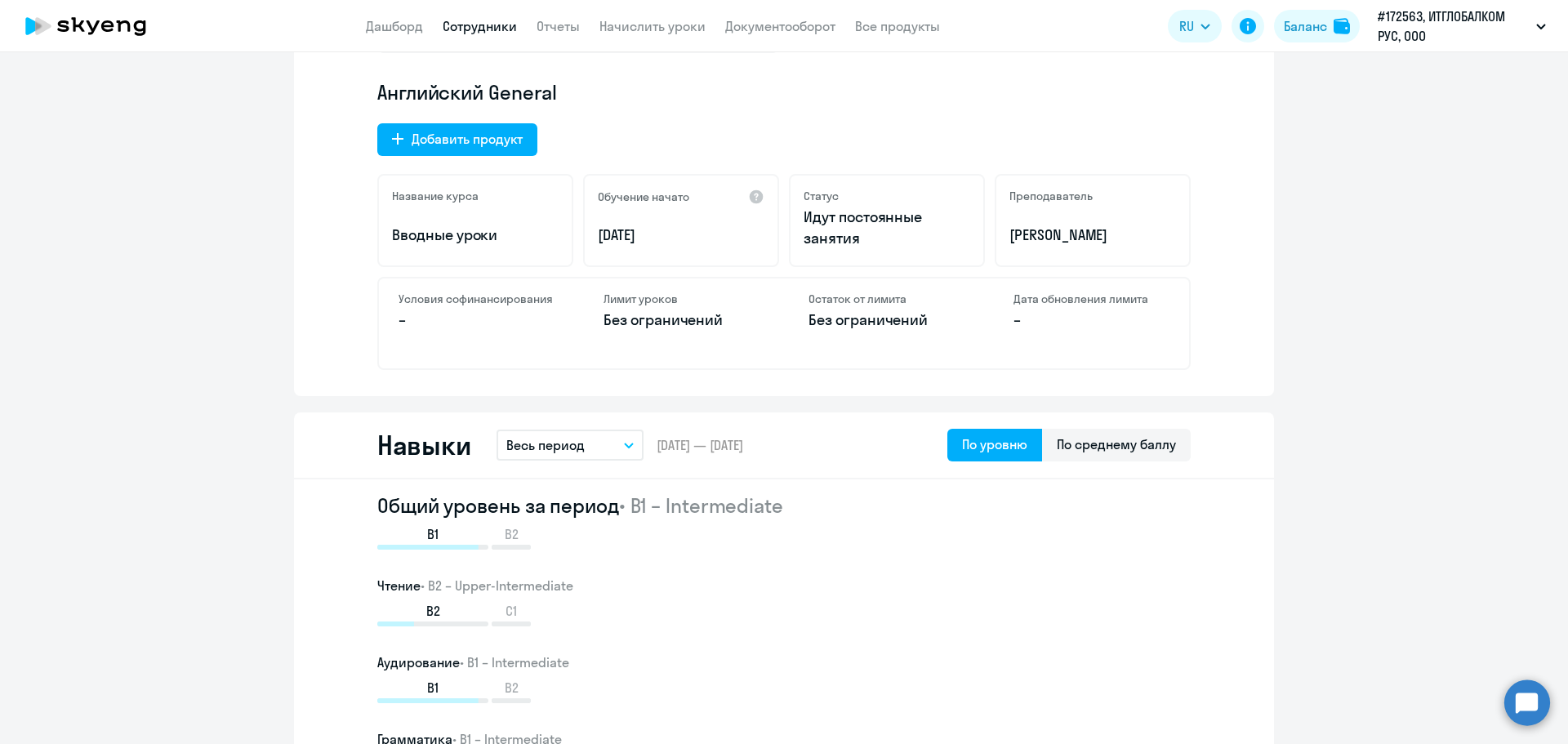
scroll to position [490, 0]
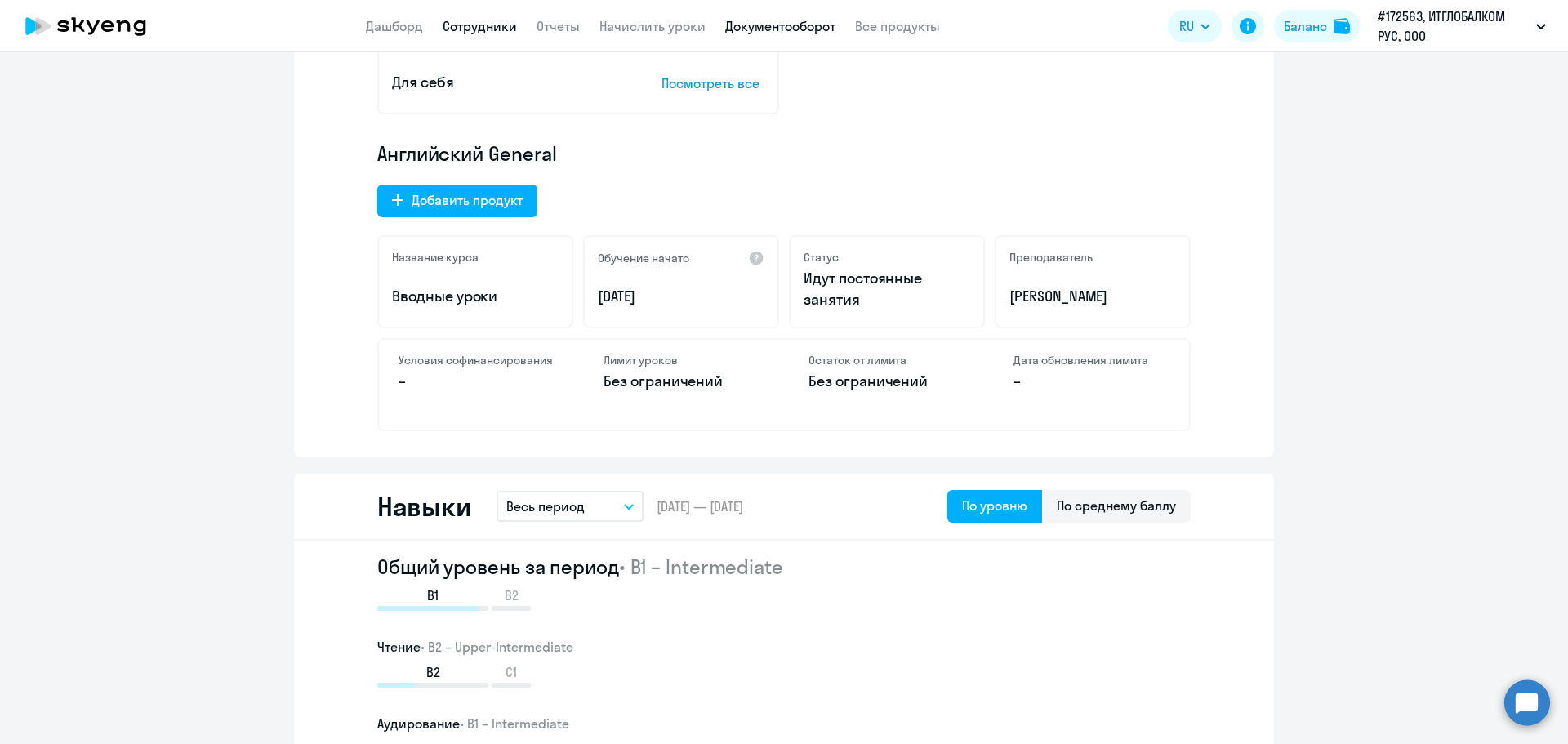
click at [782, 28] on link "Документооборот" at bounding box center [780, 26] width 110 height 16
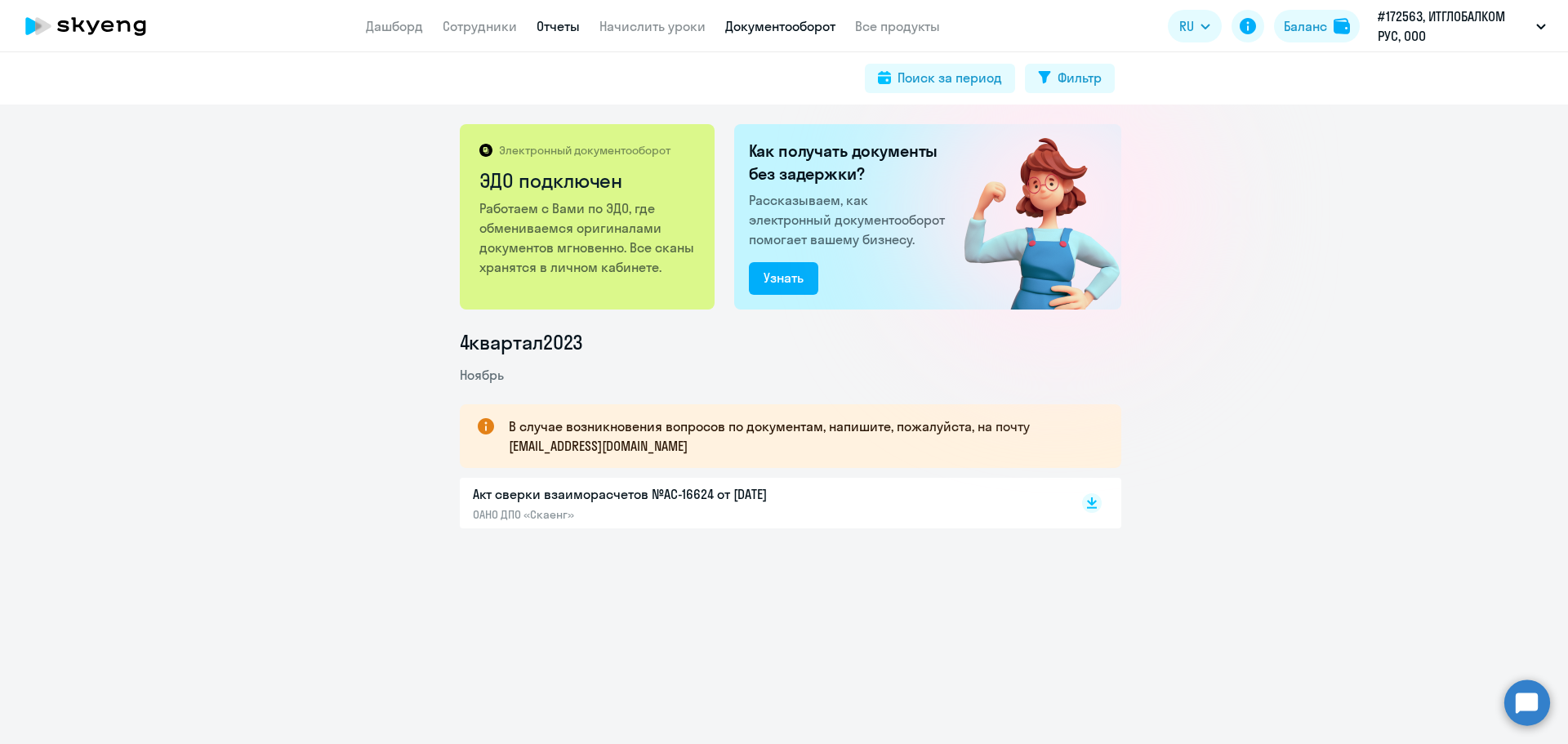
click at [538, 31] on link "Отчеты" at bounding box center [558, 26] width 43 height 16
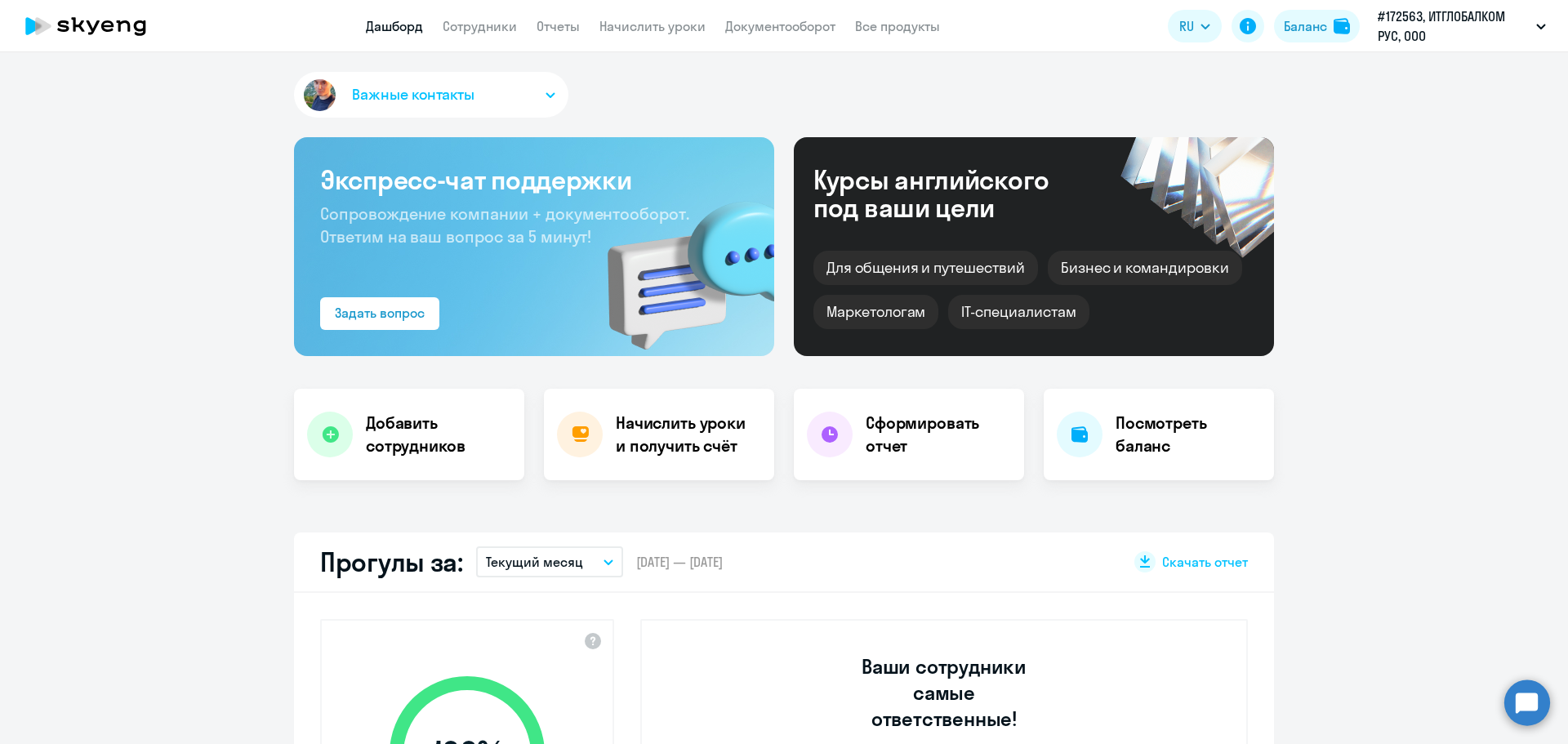
select select "30"
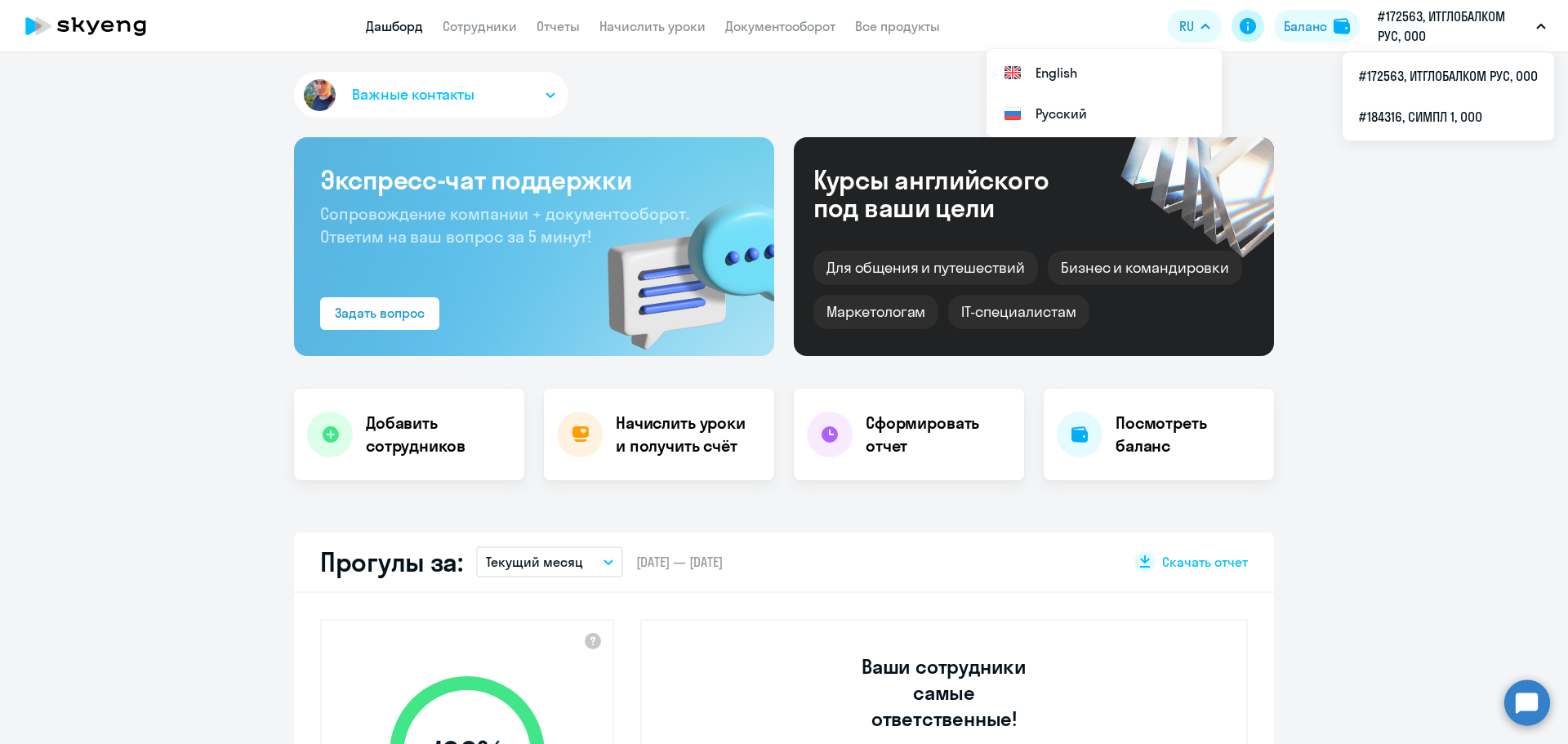
click at [1250, 28] on icon at bounding box center [1248, 26] width 16 height 16
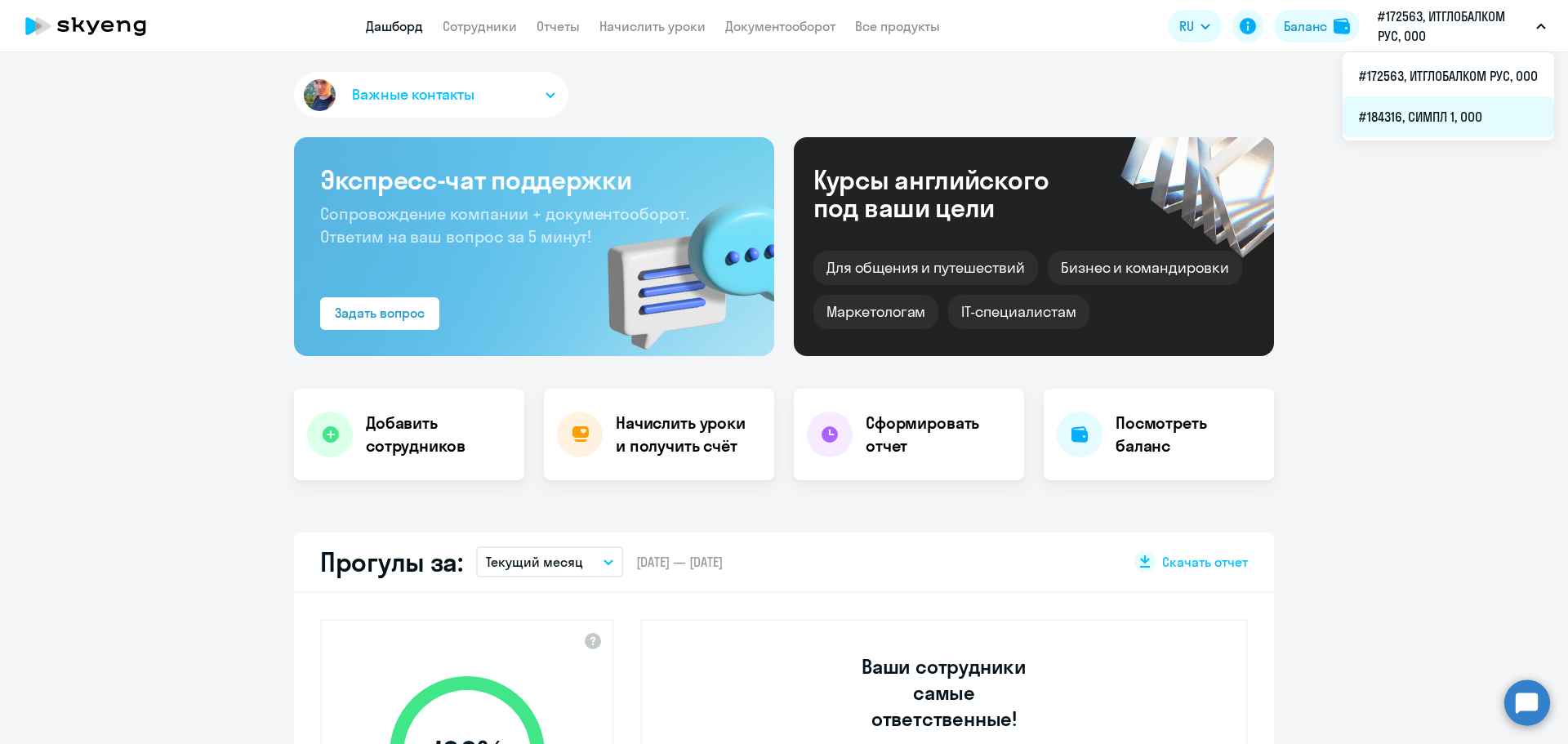
click at [1432, 124] on li "#184316, СИМПЛ 1, ООО" at bounding box center [1448, 116] width 212 height 41
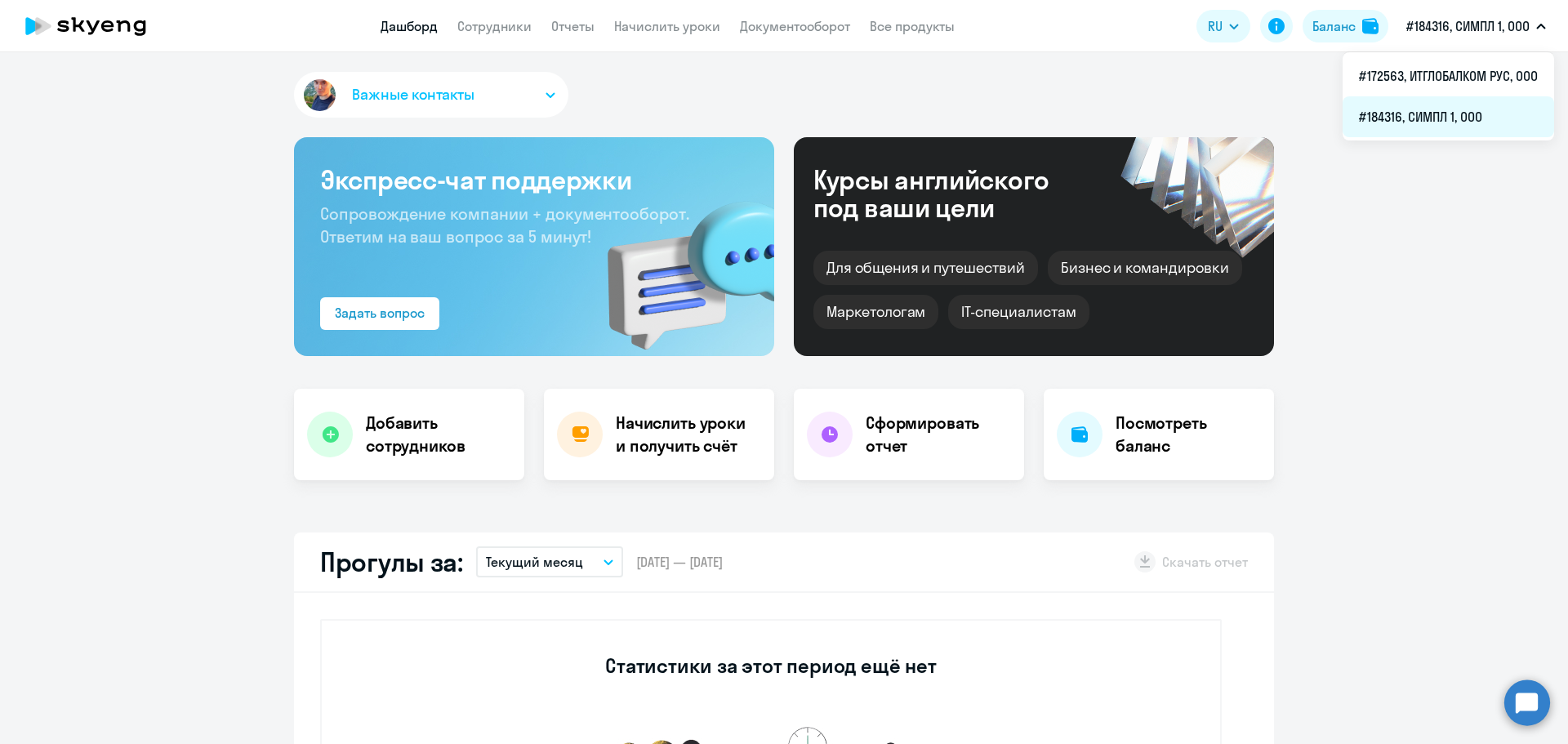
click at [1449, 125] on li "#184316, СИМПЛ 1, ООО" at bounding box center [1448, 116] width 212 height 41
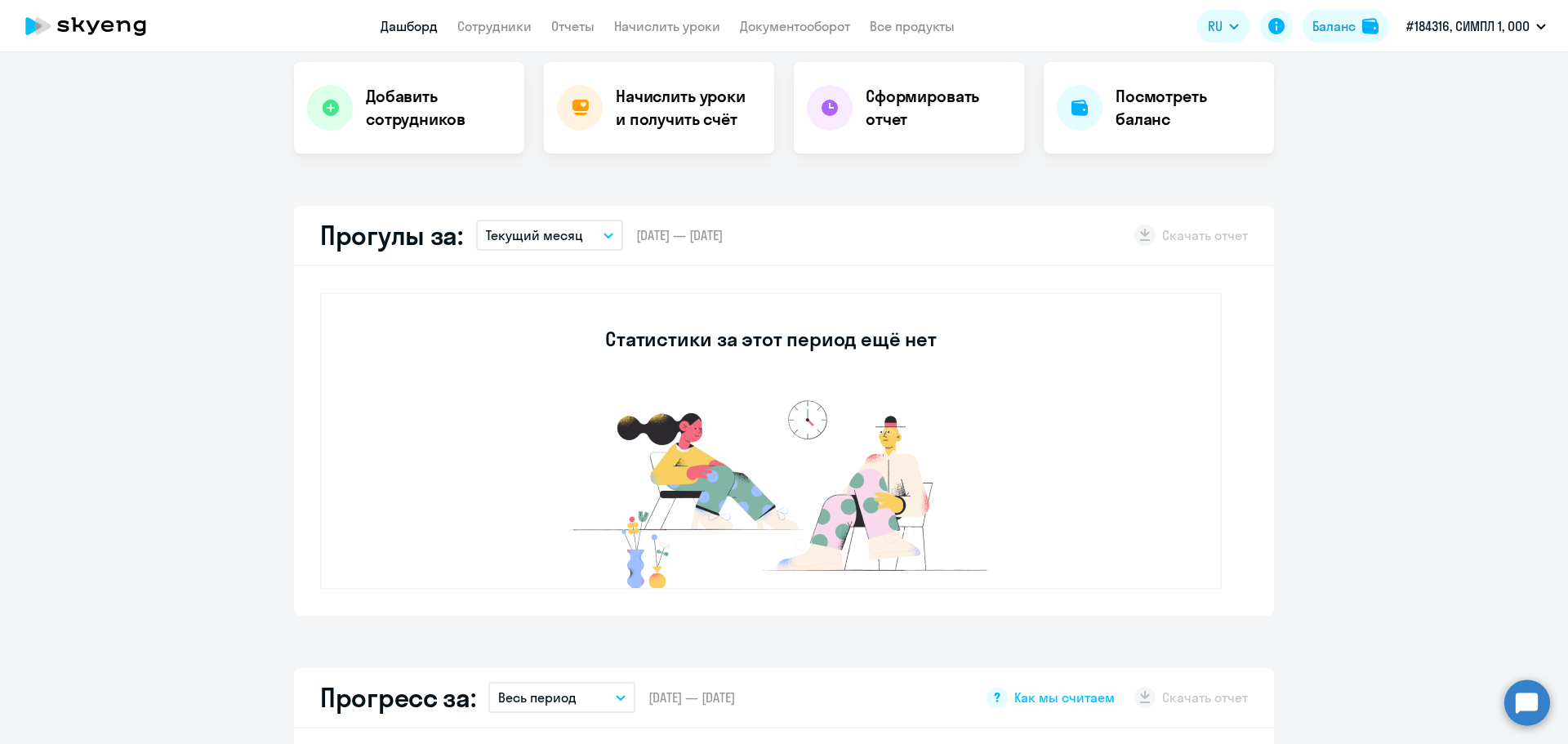
scroll to position [653, 0]
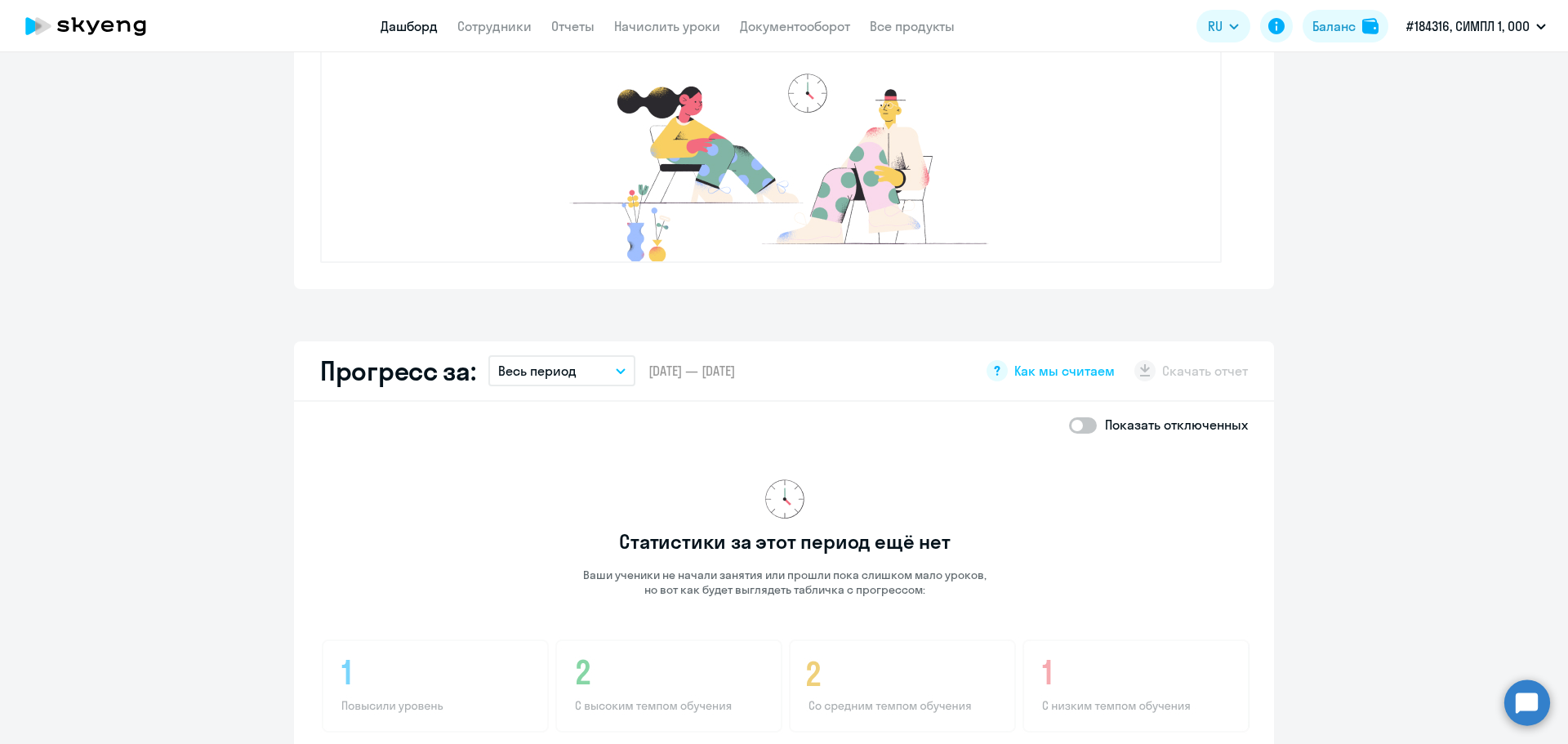
drag, startPoint x: 954, startPoint y: 487, endPoint x: 941, endPoint y: 491, distance: 13.6
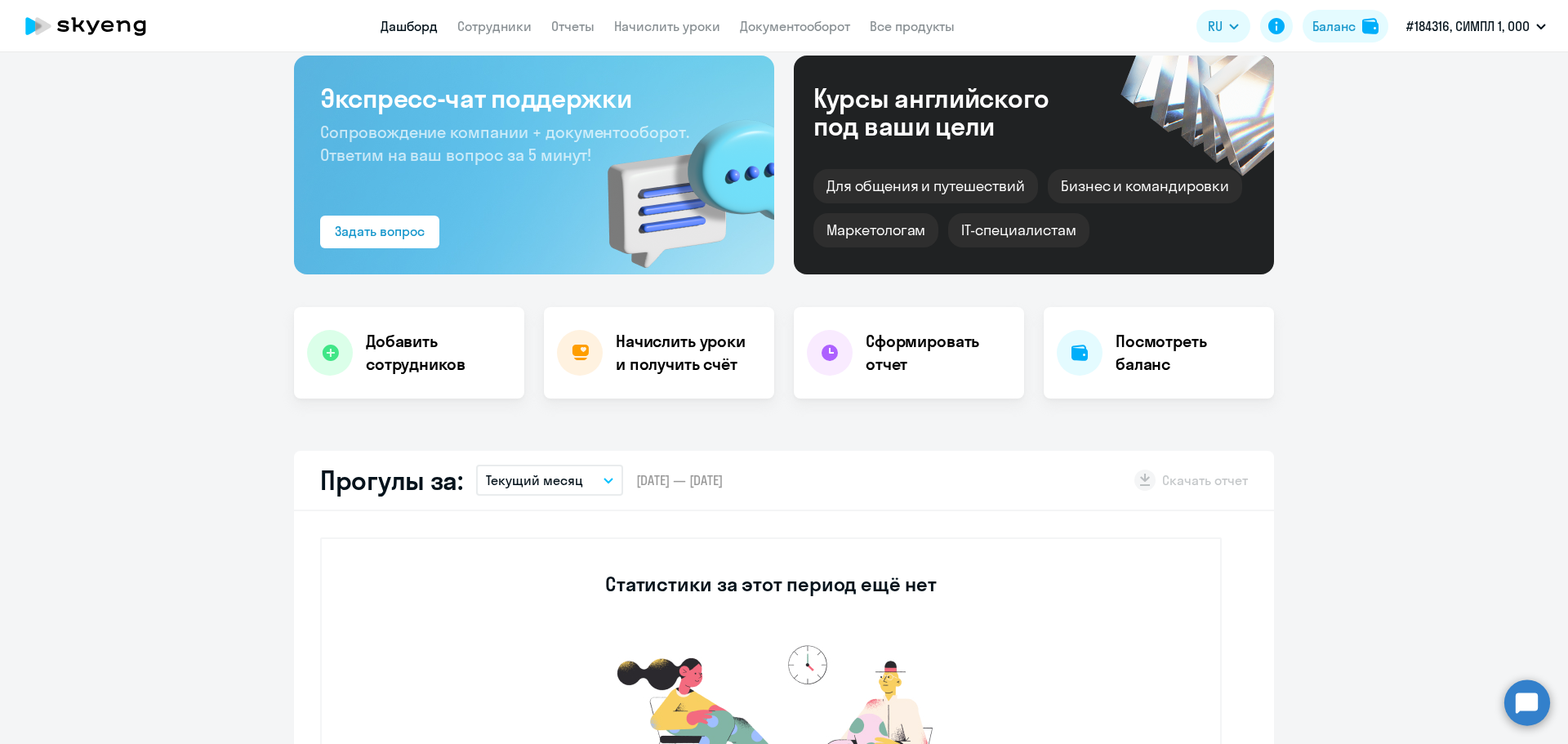
drag, startPoint x: 941, startPoint y: 491, endPoint x: 1373, endPoint y: 528, distance: 433.6
click at [1373, 529] on app-truancy-attendance-dashboard "Прогулы за: Текущий месяц – 01.08.2025 — 31.08.2025 Скачать отчет Статистики за…" at bounding box center [784, 655] width 1568 height 410
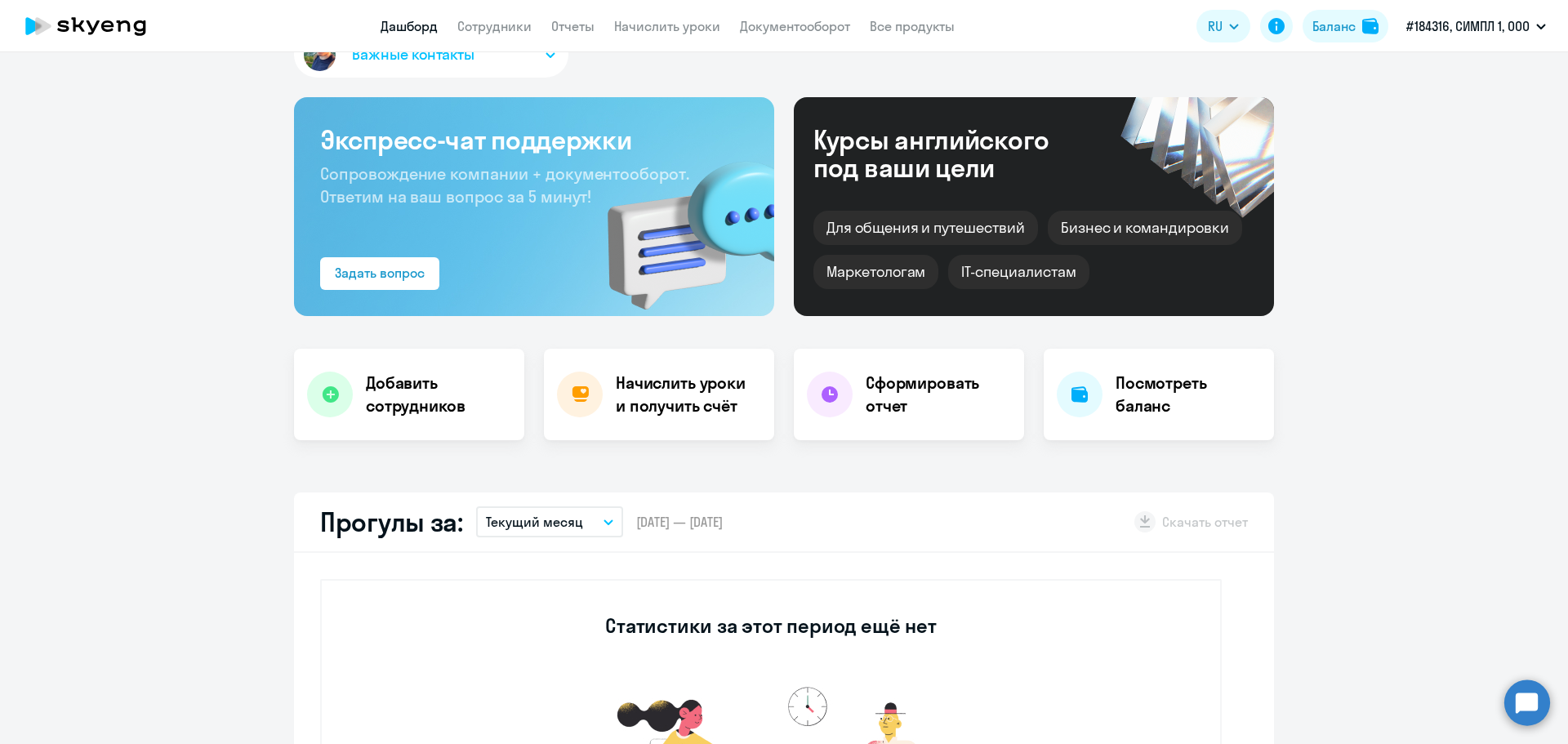
scroll to position [0, 0]
